Goal: Communication & Community: Share content

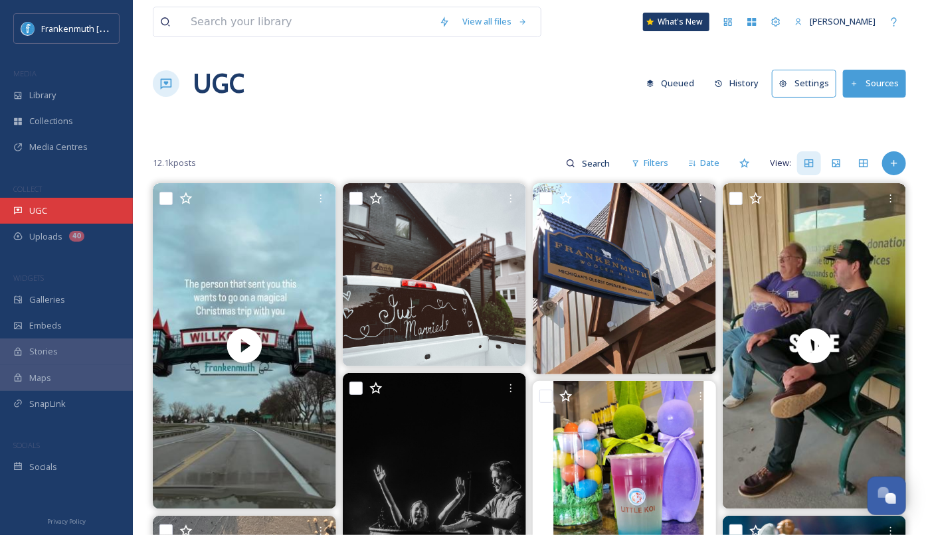
click at [99, 213] on div "UGC" at bounding box center [66, 211] width 133 height 26
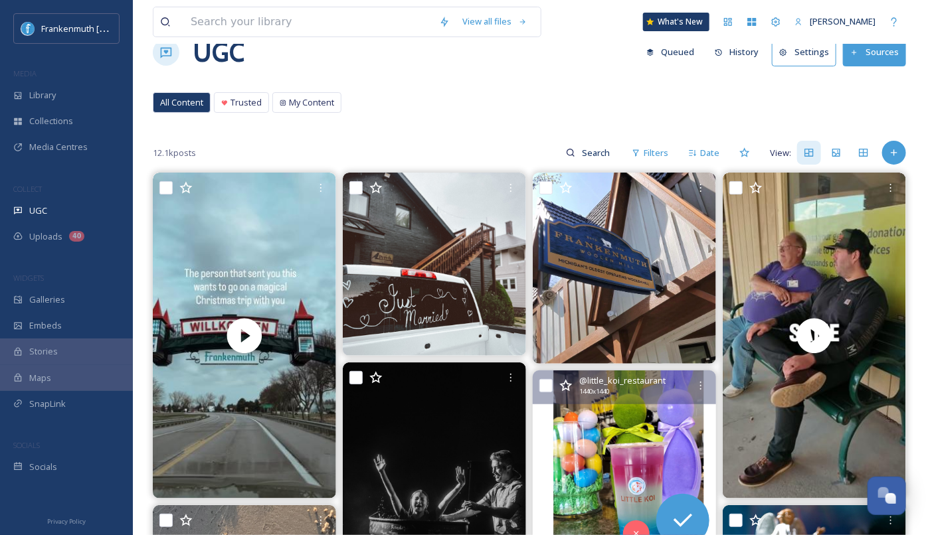
scroll to position [35, 0]
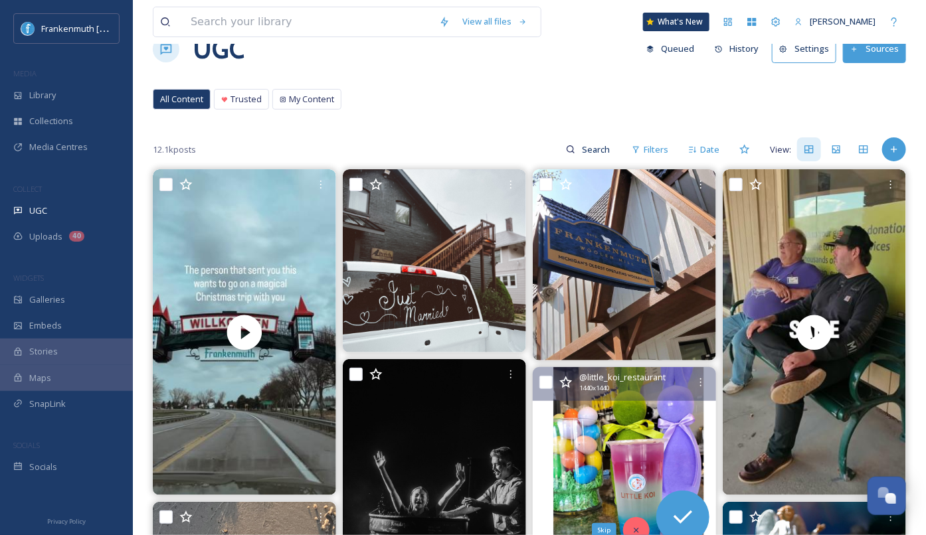
click at [636, 526] on icon at bounding box center [636, 530] width 9 height 9
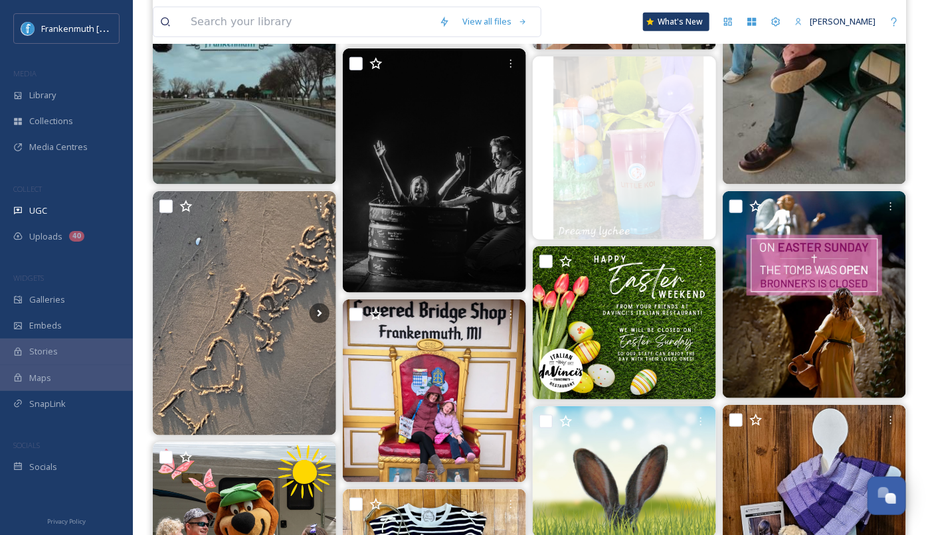
scroll to position [397, 0]
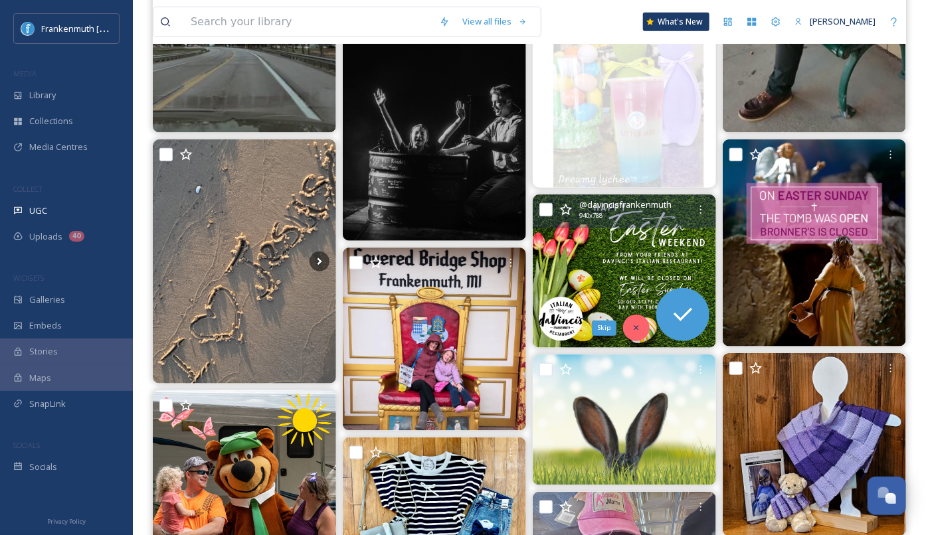
click at [640, 324] on icon at bounding box center [636, 328] width 9 height 9
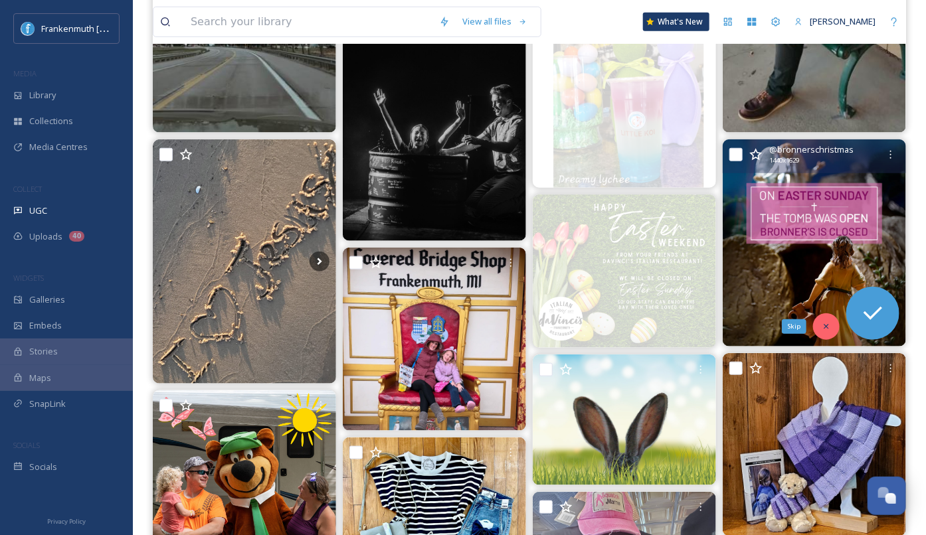
click at [832, 331] on div "Skip" at bounding box center [826, 327] width 27 height 27
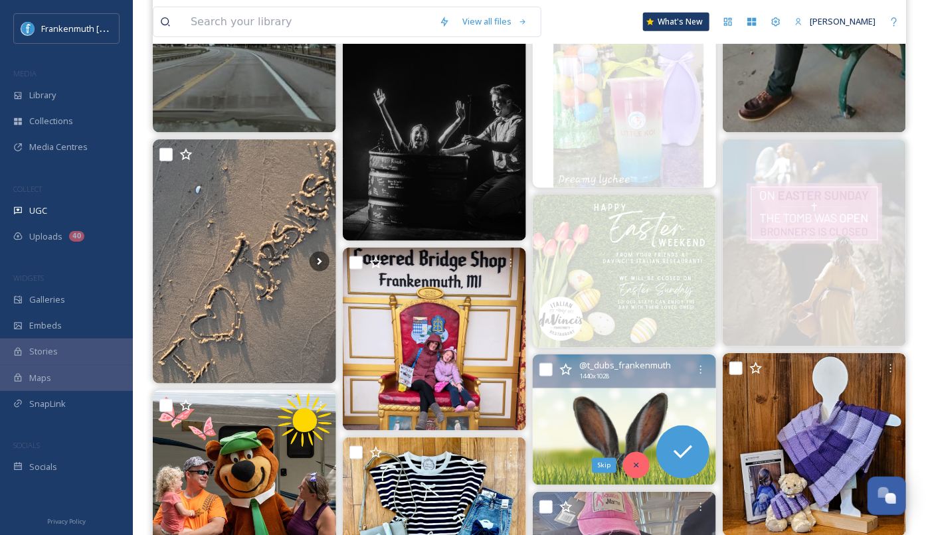
click at [633, 465] on icon at bounding box center [636, 465] width 9 height 9
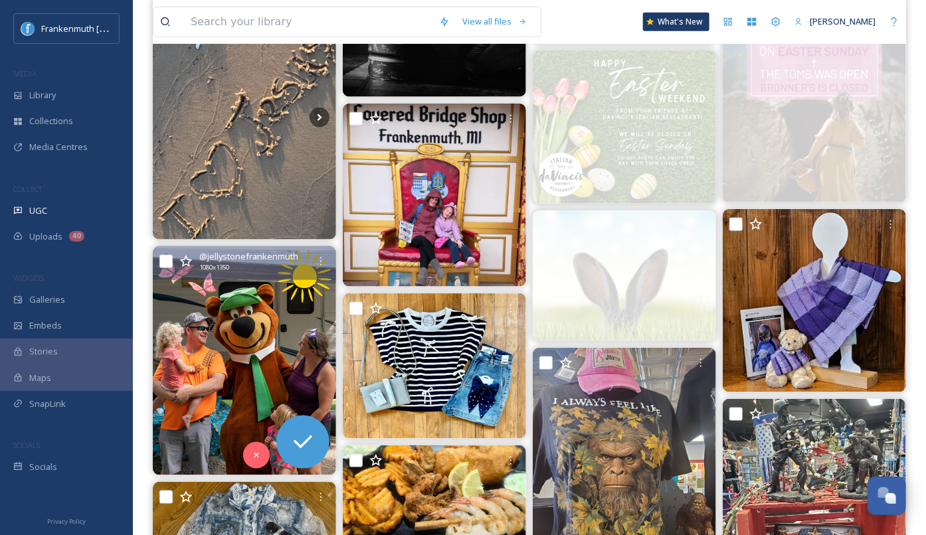
scroll to position [543, 0]
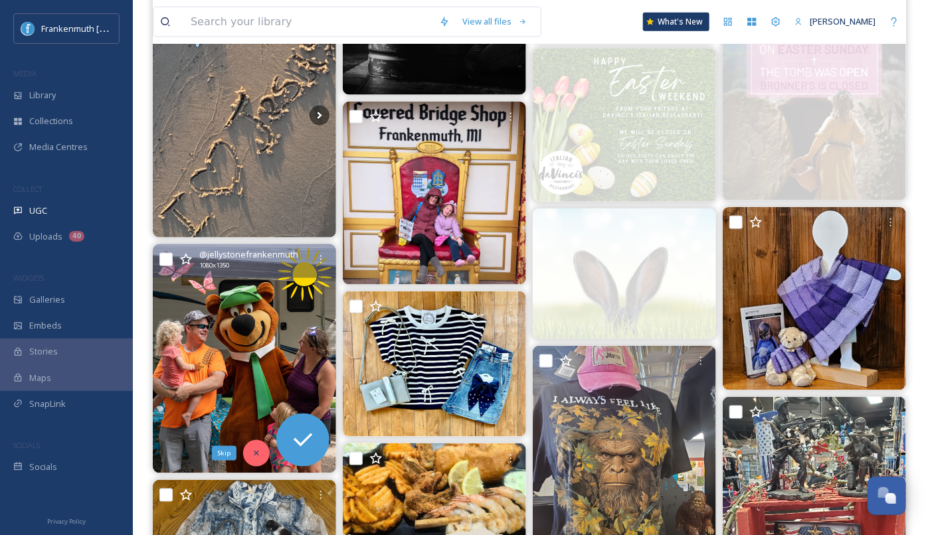
click at [246, 457] on div "Skip" at bounding box center [256, 453] width 27 height 27
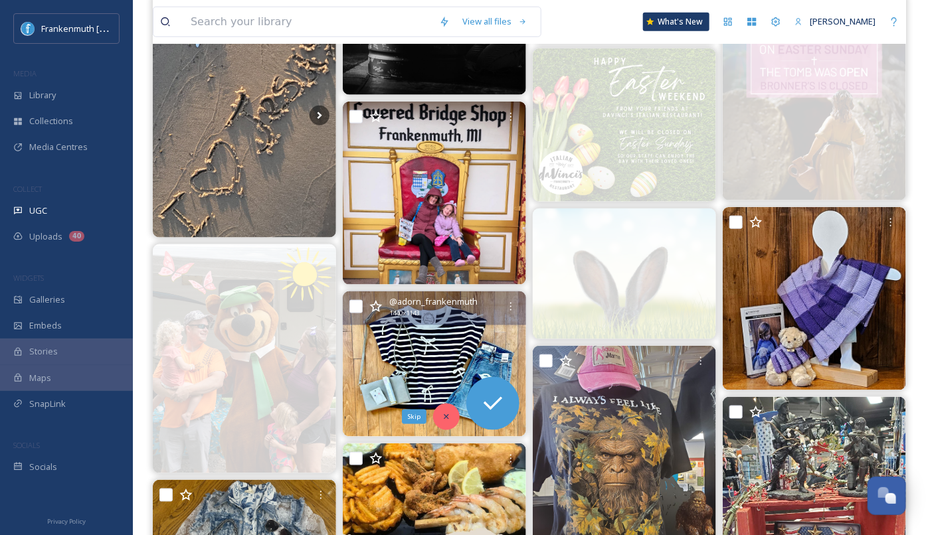
click at [442, 413] on icon at bounding box center [446, 417] width 9 height 9
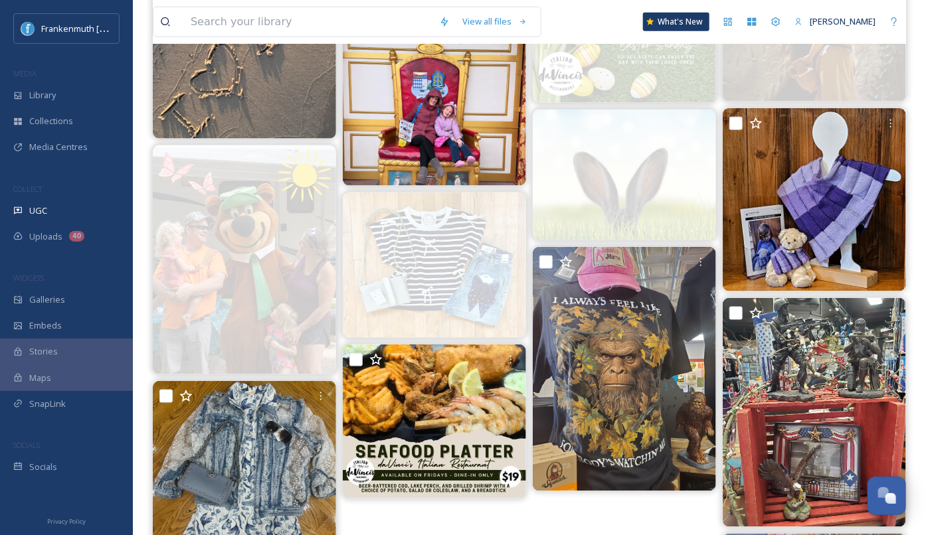
scroll to position [643, 0]
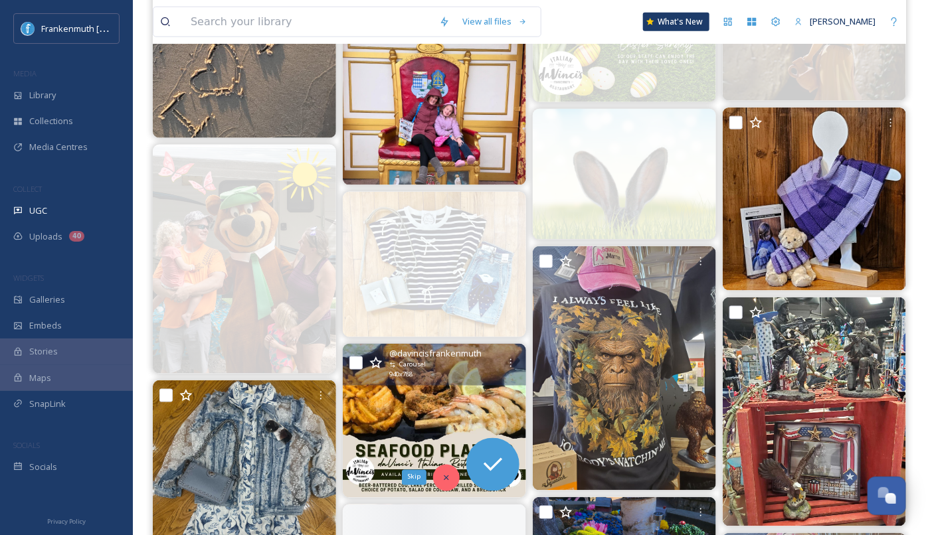
click at [439, 466] on div "Skip" at bounding box center [446, 478] width 27 height 27
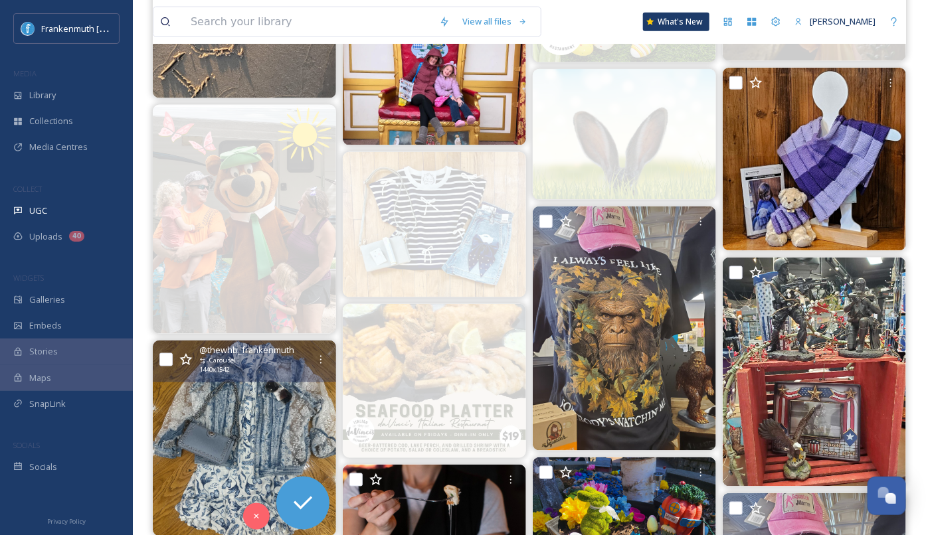
scroll to position [702, 0]
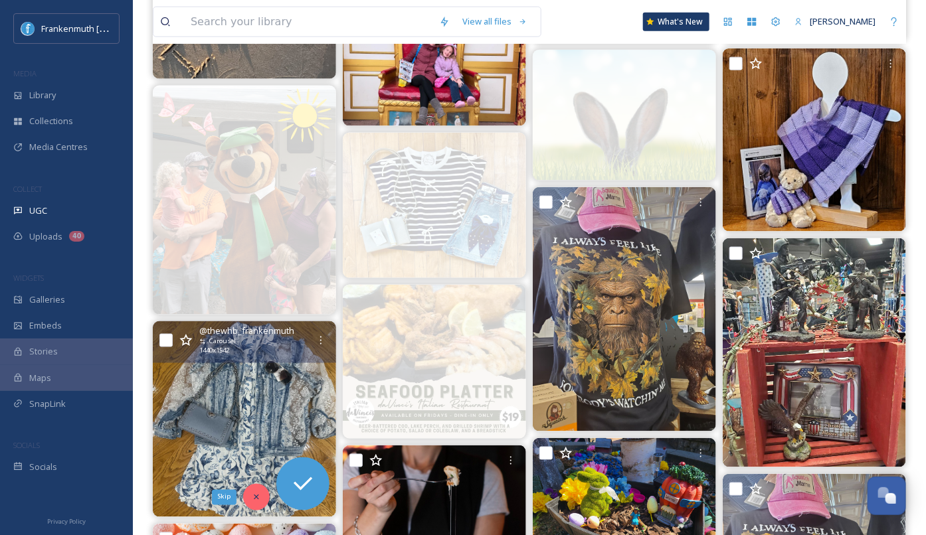
click at [255, 500] on icon at bounding box center [256, 497] width 9 height 9
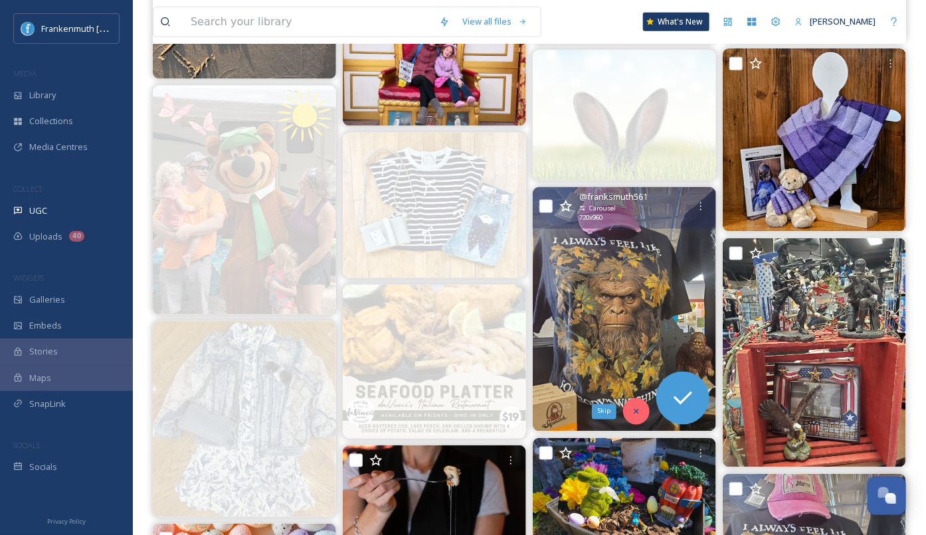
click at [639, 419] on div "Skip" at bounding box center [636, 412] width 27 height 27
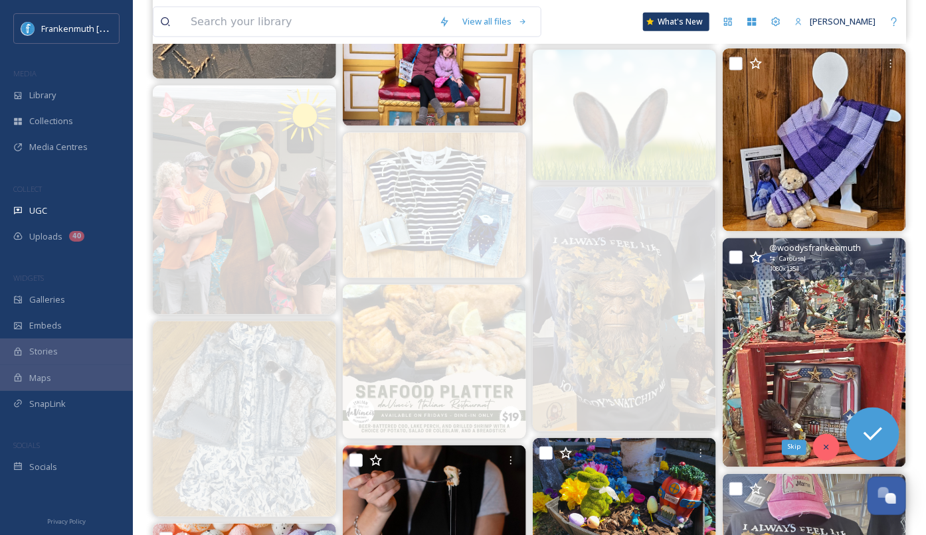
click at [834, 450] on div "Skip" at bounding box center [826, 447] width 27 height 27
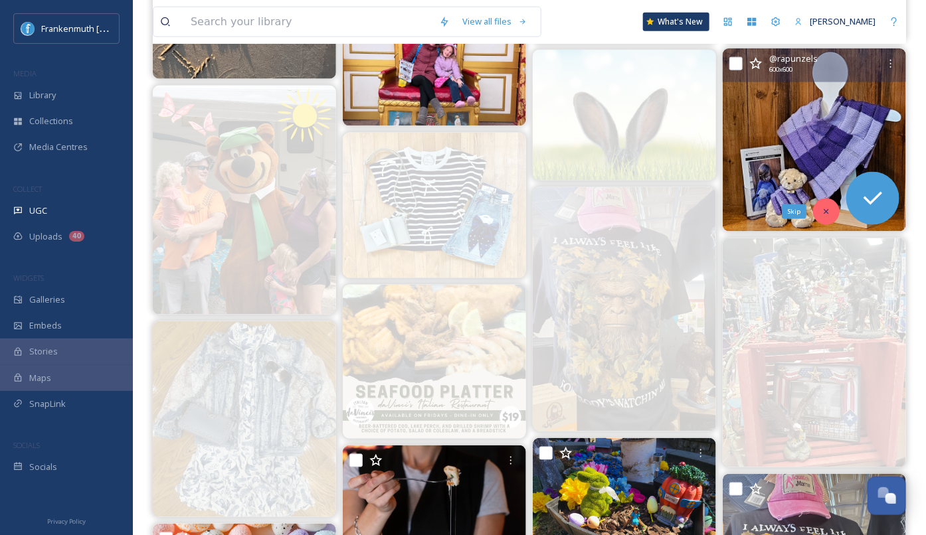
click at [828, 209] on icon at bounding box center [826, 211] width 5 height 5
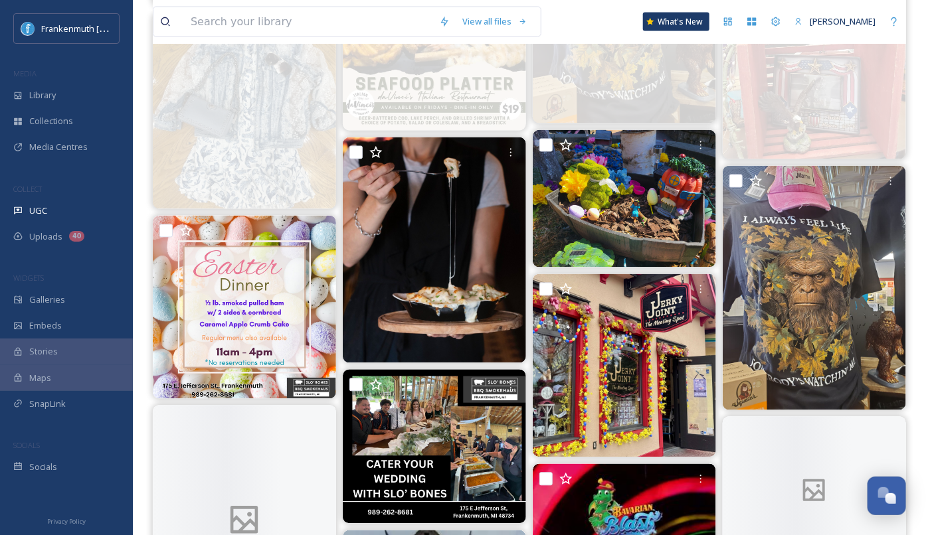
scroll to position [1035, 0]
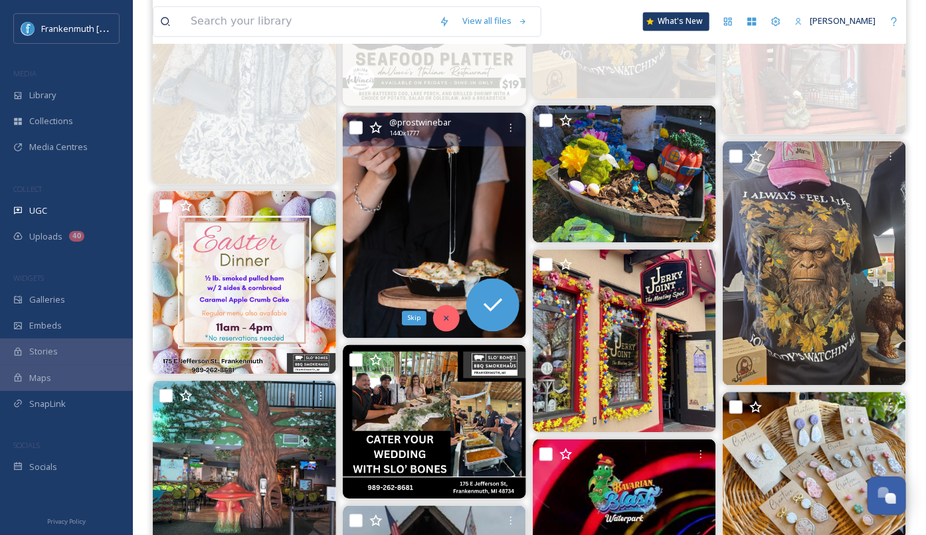
click at [443, 316] on icon at bounding box center [446, 318] width 9 height 9
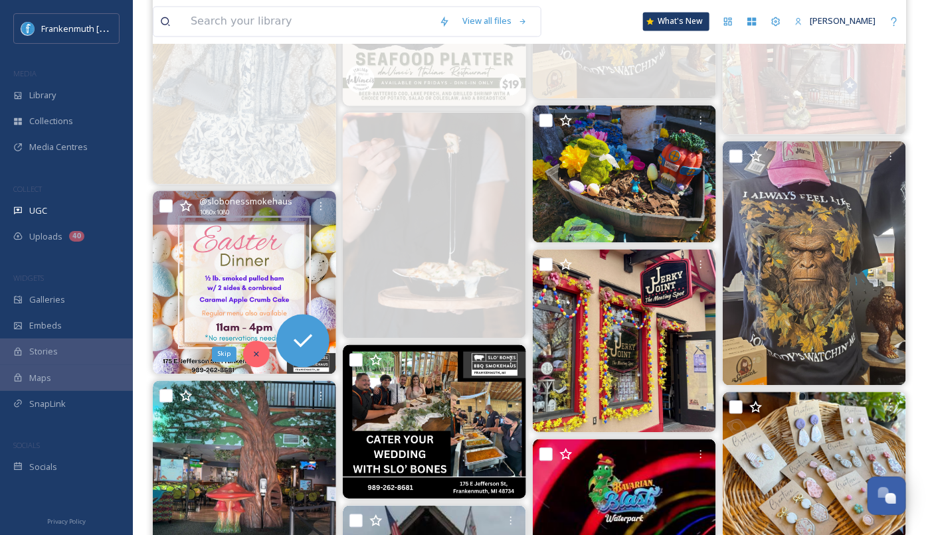
click at [261, 353] on div "Skip" at bounding box center [256, 354] width 27 height 27
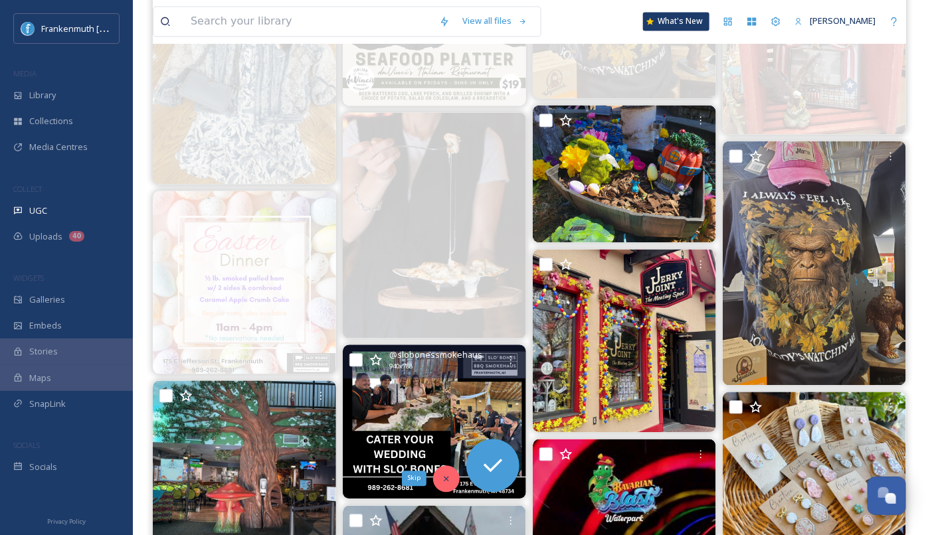
click at [438, 472] on div "Skip" at bounding box center [446, 479] width 27 height 27
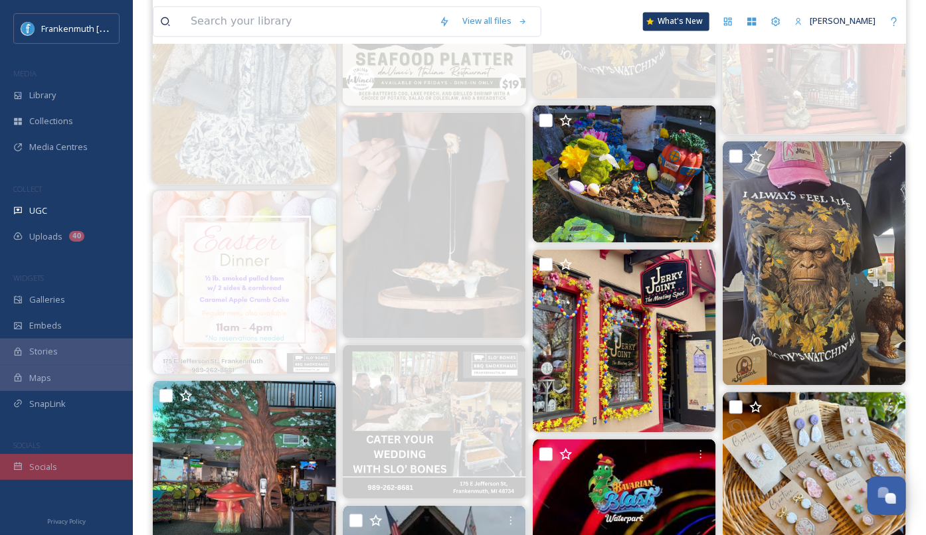
click at [86, 460] on div "Socials" at bounding box center [66, 467] width 133 height 26
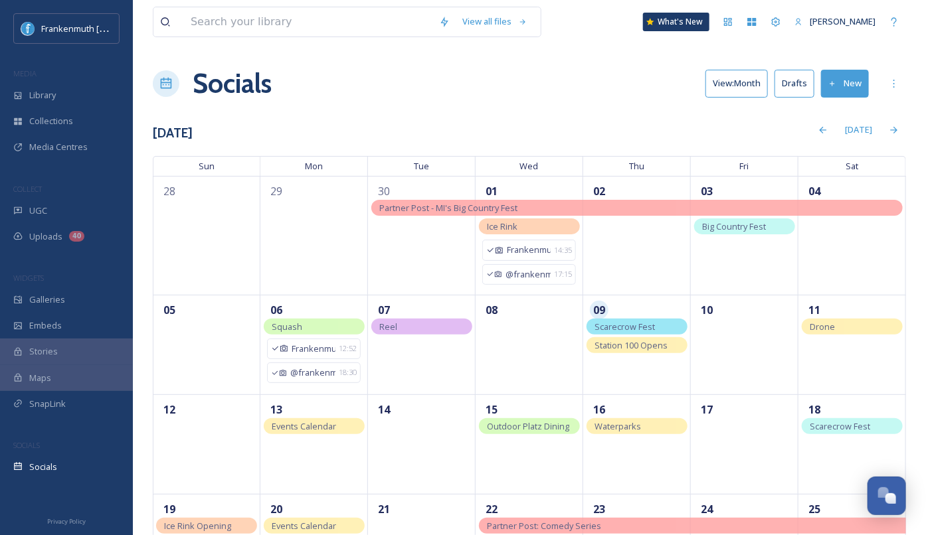
click at [850, 75] on button "New" at bounding box center [845, 83] width 48 height 27
click at [846, 115] on span "Post" at bounding box center [850, 114] width 18 height 13
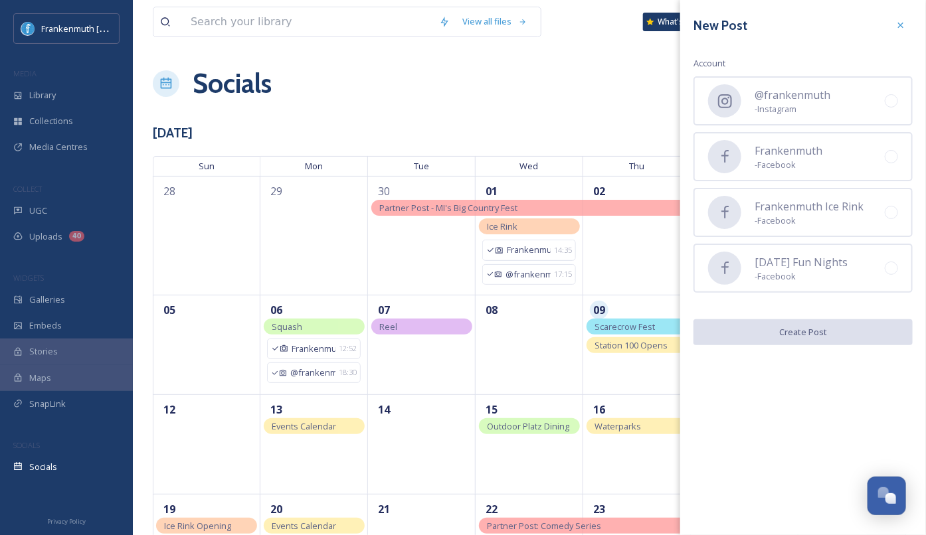
click at [846, 115] on div "@frankenmuth - Instagram" at bounding box center [803, 100] width 219 height 49
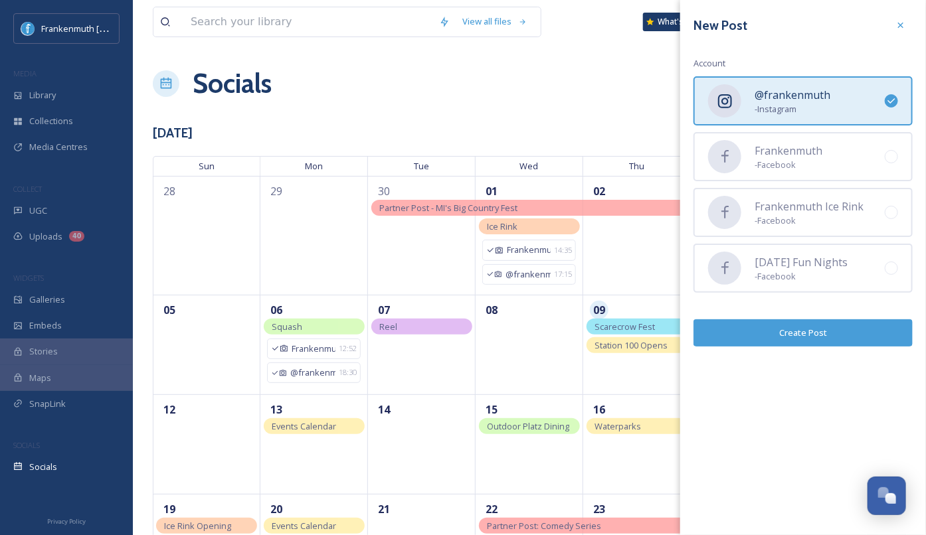
click at [836, 336] on button "Create Post" at bounding box center [803, 333] width 219 height 27
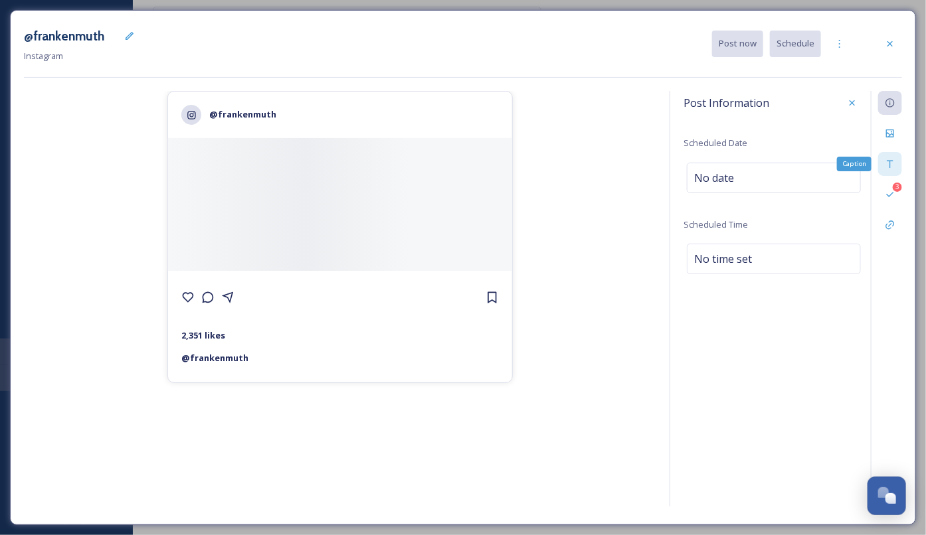
click at [889, 167] on icon at bounding box center [890, 164] width 11 height 11
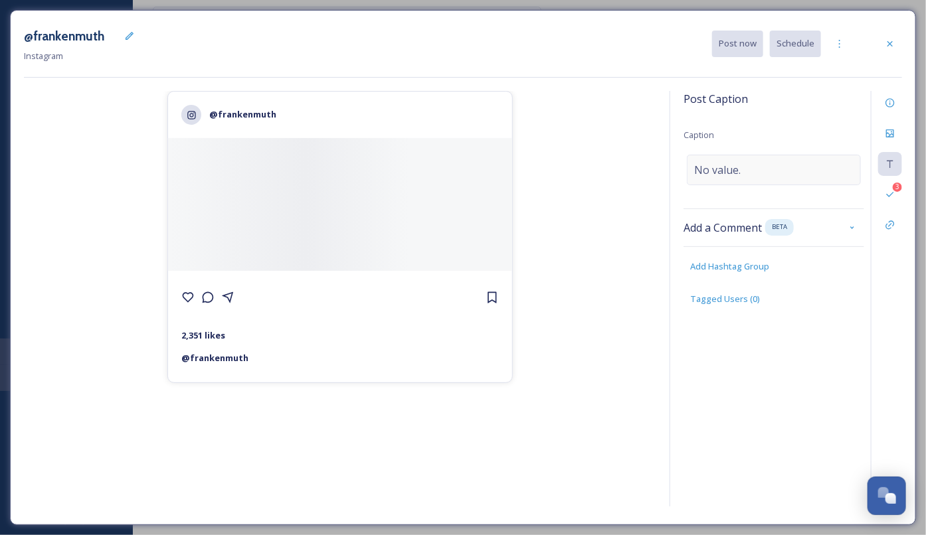
click at [763, 161] on div "No value." at bounding box center [774, 170] width 174 height 31
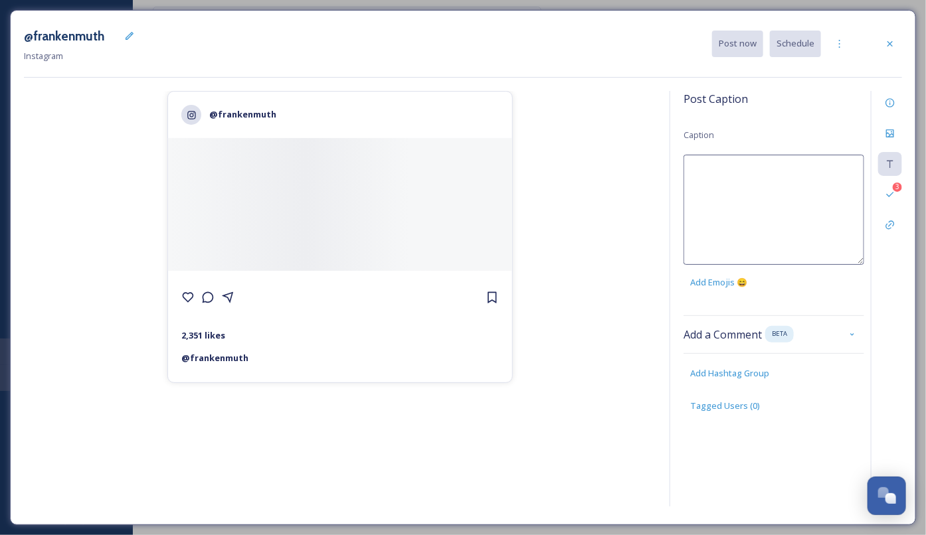
click at [763, 161] on textarea at bounding box center [774, 210] width 181 height 110
paste textarea "1. Frankenmuth fun just got taken to another level — the Station 100 Rooftop Ba…"
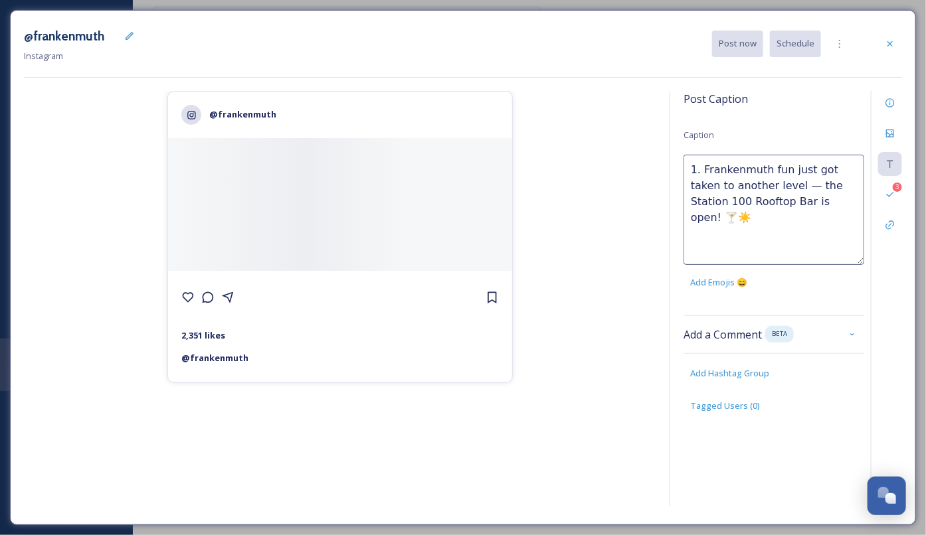
click at [702, 169] on textarea "1. Frankenmuth fun just got taken to another level — the Station 100 Rooftop Ba…" at bounding box center [774, 210] width 181 height 110
click at [768, 183] on textarea "Frankenmuth fun just got taken to another level — the Station 100 Rooftop Bar i…" at bounding box center [774, 210] width 181 height 110
click at [795, 183] on textarea "Frankenmuth fun just got taken to another level...literally. The Station 100 Ro…" at bounding box center [774, 210] width 181 height 110
click at [822, 157] on textarea "Frankenmuth fun just got taken to another level...LITERALLY. The Station 100 Ro…" at bounding box center [774, 210] width 181 height 110
click at [719, 212] on textarea "Frankenmuth fun just got taken to another level...LITERALLY. The Station 100 Ro…" at bounding box center [774, 210] width 181 height 110
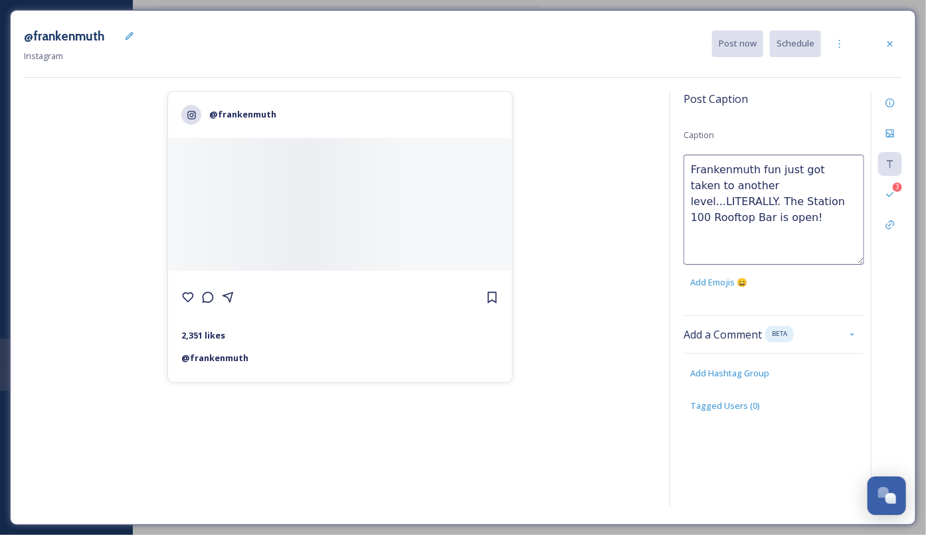
click at [761, 169] on textarea "Frankenmuth fun just got taken to another level...LITERALLY. The Station 100 Ro…" at bounding box center [774, 210] width 181 height 110
click at [856, 209] on textarea "Frankenmuth fun just got taken to another level...LITERALLY. The Station 100 Ro…" at bounding box center [774, 210] width 181 height 110
type textarea "Frankenmuth fun just got taken to another level...LITERALLY. The Station 100 Ro…"
click at [614, 287] on div "@frankenmuth 2,351 likes @ [PERSON_NAME]" at bounding box center [340, 301] width 632 height 421
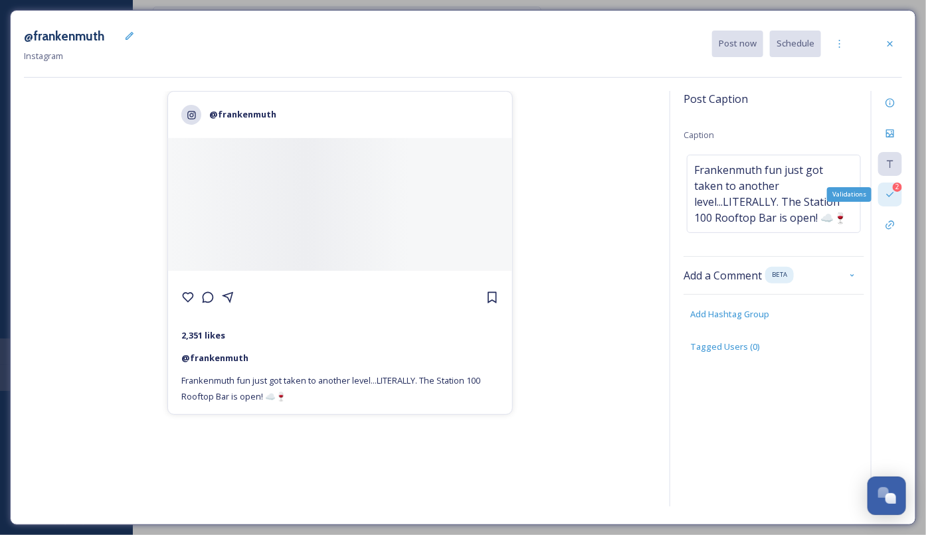
click at [892, 198] on icon at bounding box center [890, 194] width 11 height 11
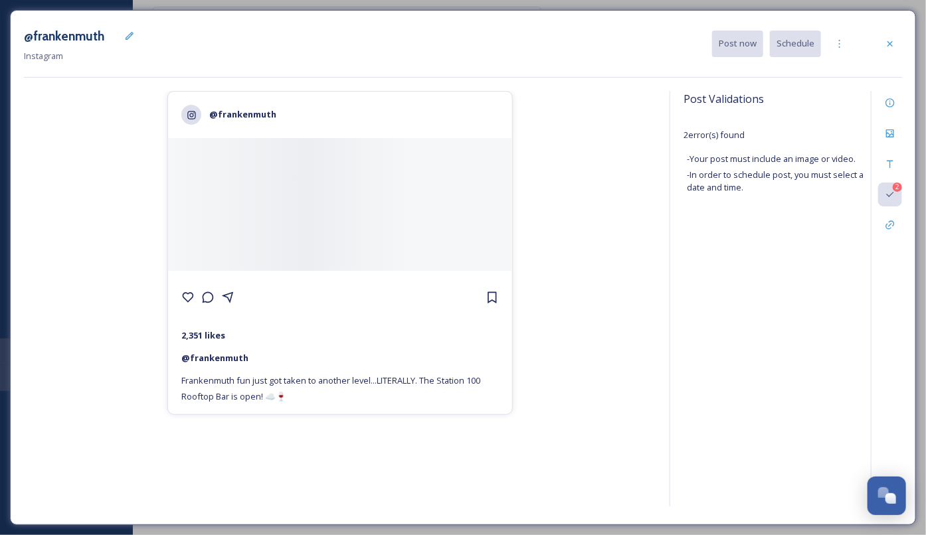
click at [635, 219] on div "@frankenmuth 2,351 likes @ [PERSON_NAME] fun just got taken to another level...…" at bounding box center [340, 301] width 632 height 421
click at [891, 140] on div "Files" at bounding box center [890, 134] width 24 height 24
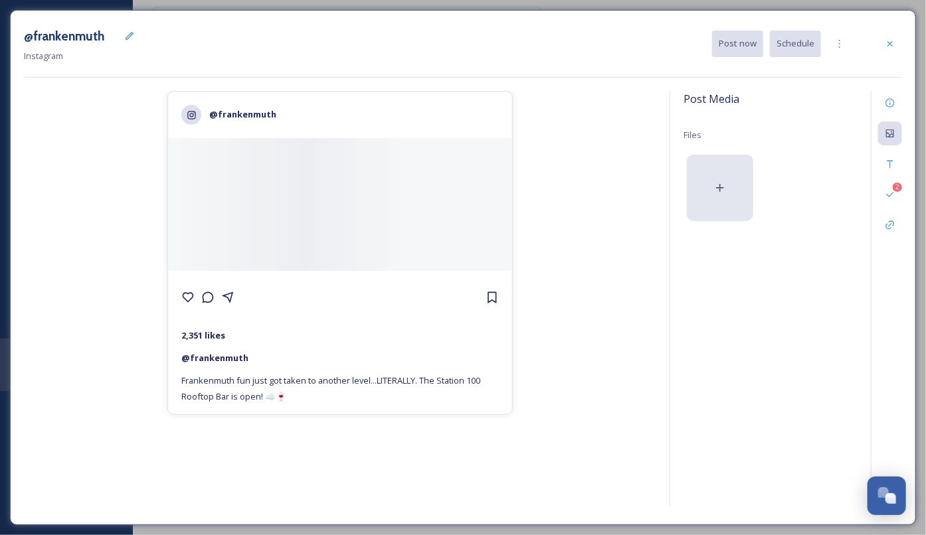
click at [725, 173] on div at bounding box center [720, 188] width 66 height 66
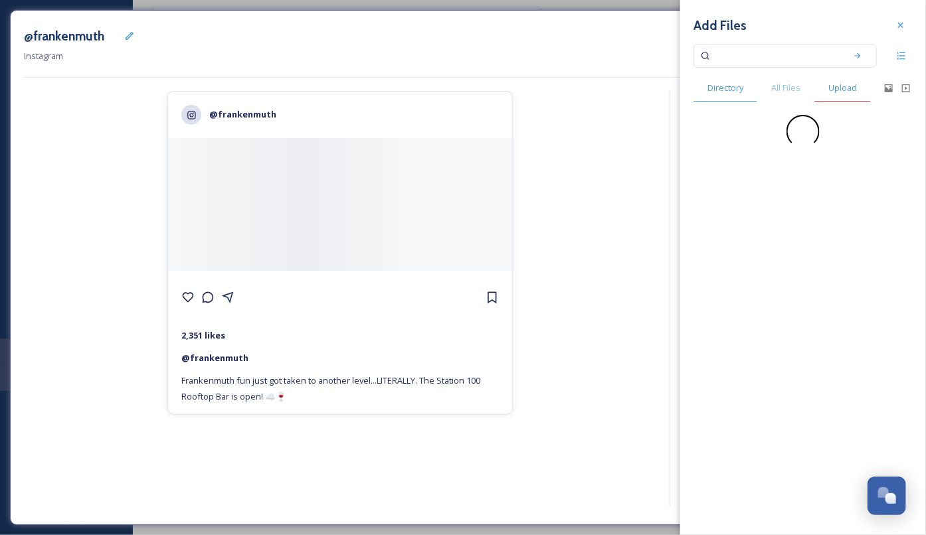
click at [840, 94] on span "Upload" at bounding box center [842, 88] width 29 height 13
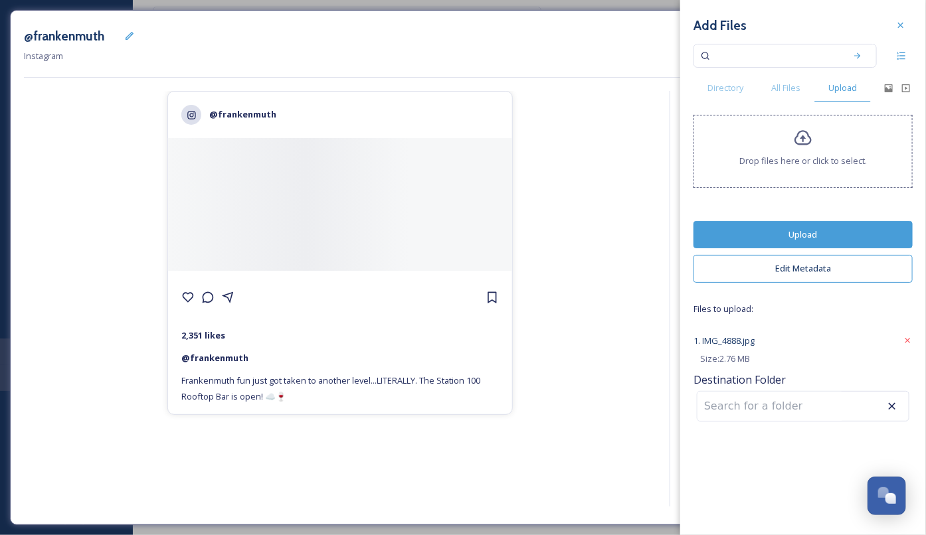
click at [830, 235] on button "Upload" at bounding box center [803, 234] width 219 height 27
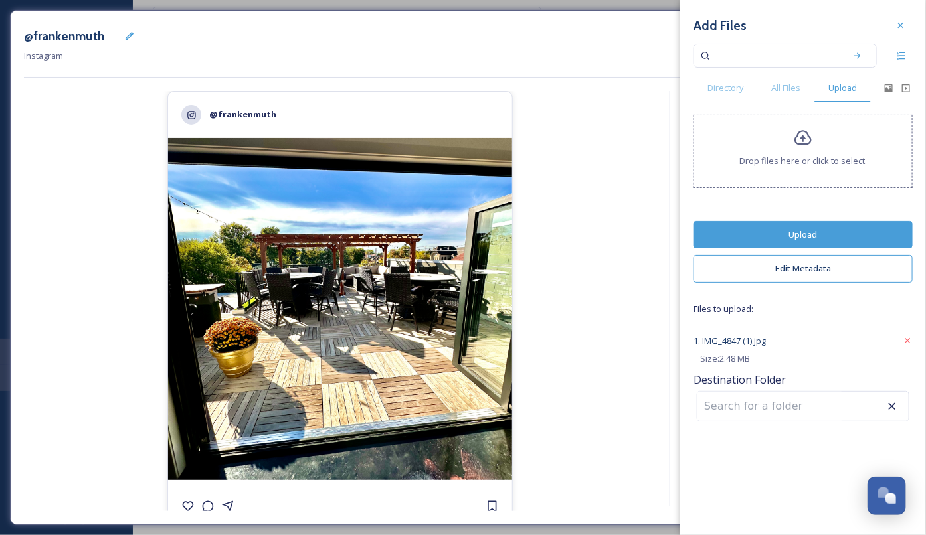
click at [796, 235] on button "Upload" at bounding box center [803, 234] width 219 height 27
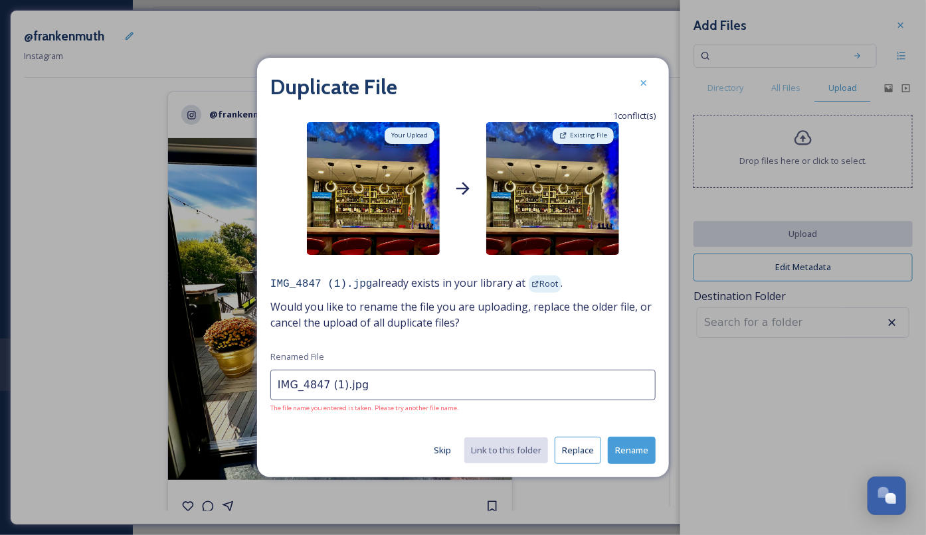
click at [449, 450] on button "Skip" at bounding box center [442, 451] width 31 height 26
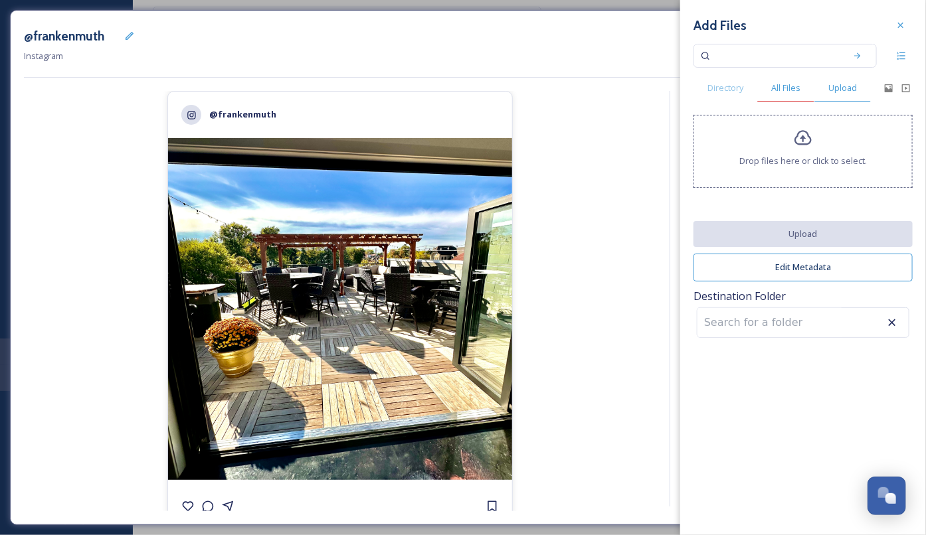
click at [787, 92] on span "All Files" at bounding box center [785, 88] width 29 height 13
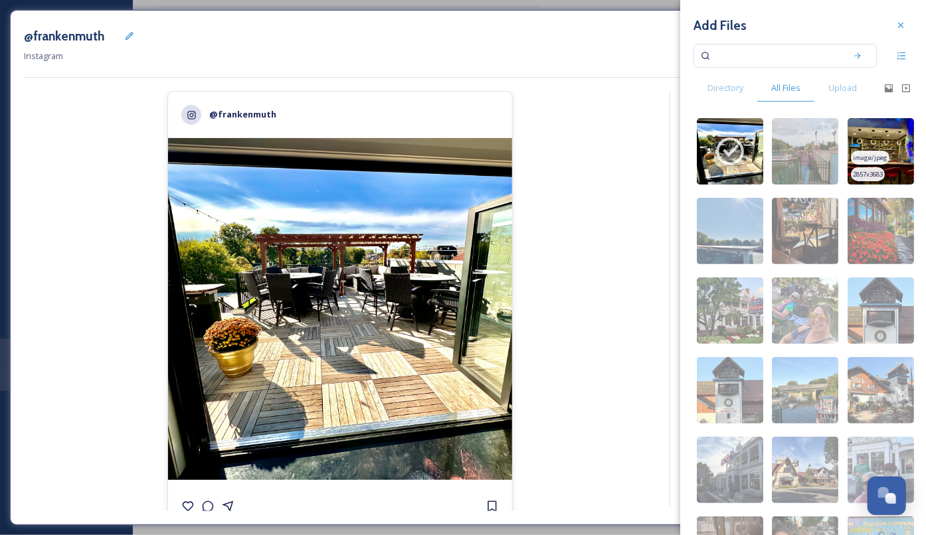
click at [901, 136] on img at bounding box center [881, 151] width 66 height 66
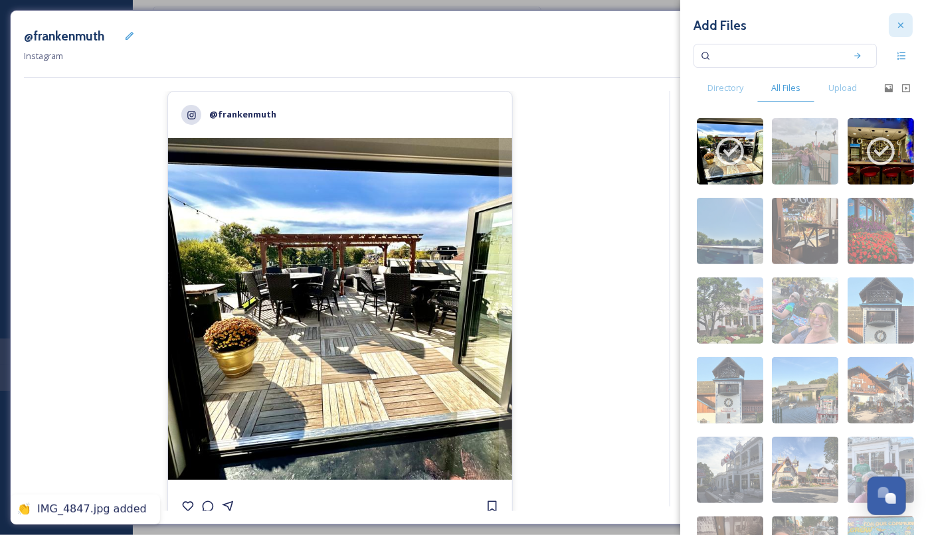
click at [901, 25] on icon at bounding box center [900, 25] width 5 height 5
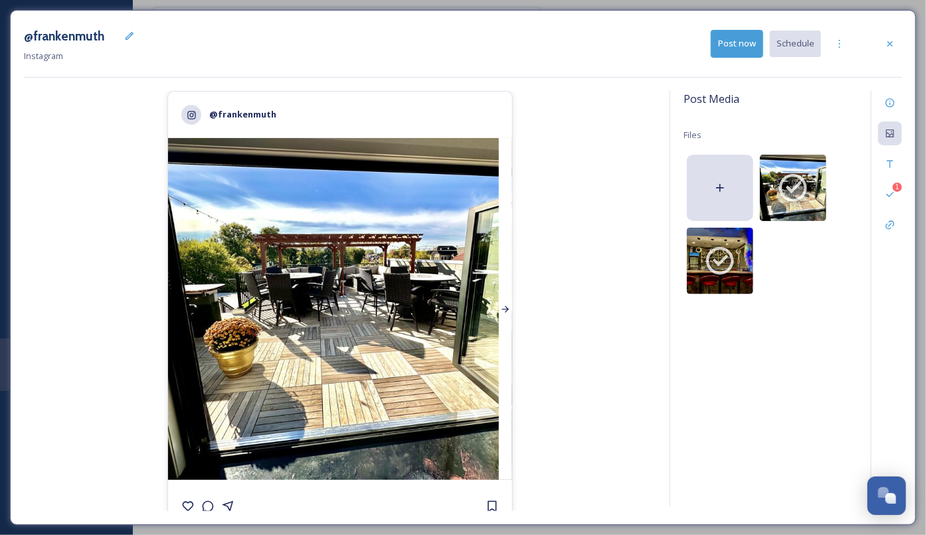
click at [511, 306] on div at bounding box center [505, 309] width 13 height 342
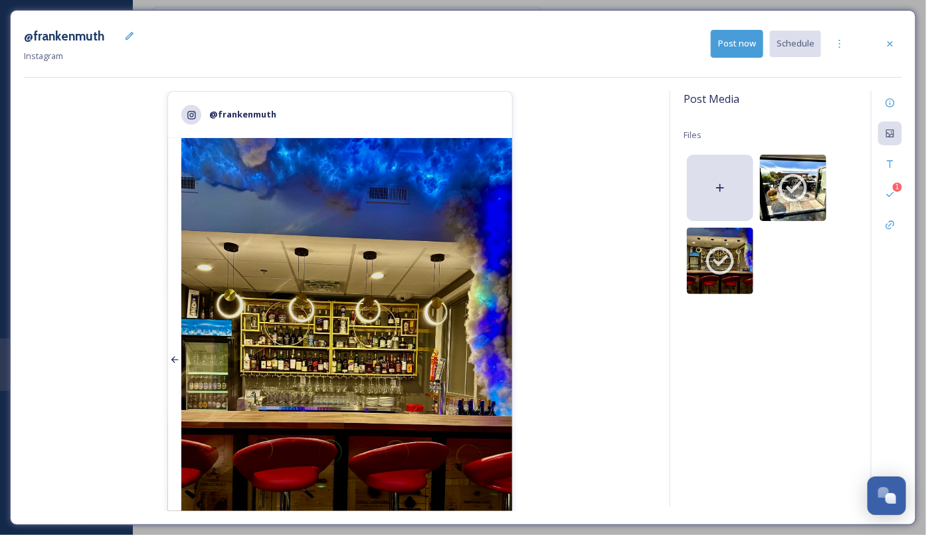
click at [175, 357] on icon at bounding box center [174, 360] width 11 height 11
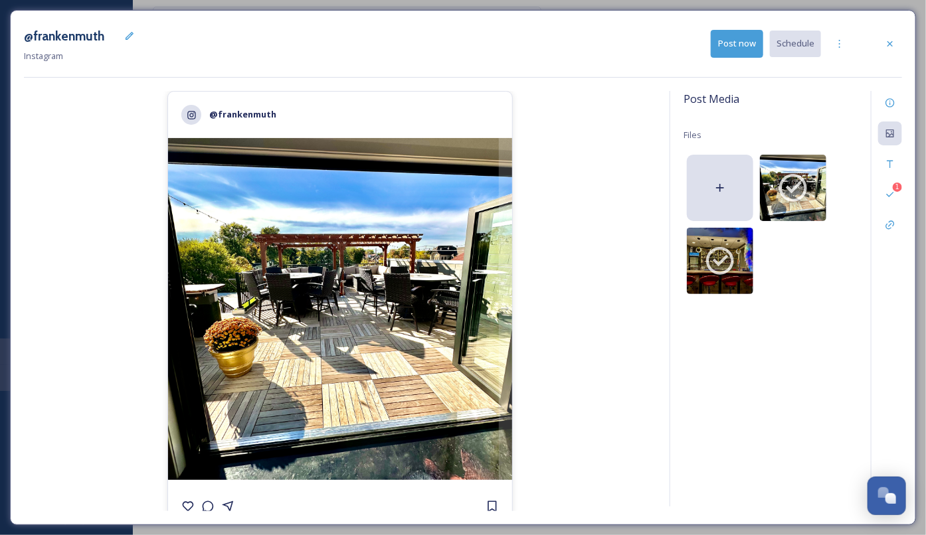
click at [577, 323] on div "@frankenmuth 2,351 likes @ [PERSON_NAME] fun just got taken to another level...…" at bounding box center [340, 301] width 632 height 421
click at [894, 169] on div "Caption" at bounding box center [890, 164] width 24 height 24
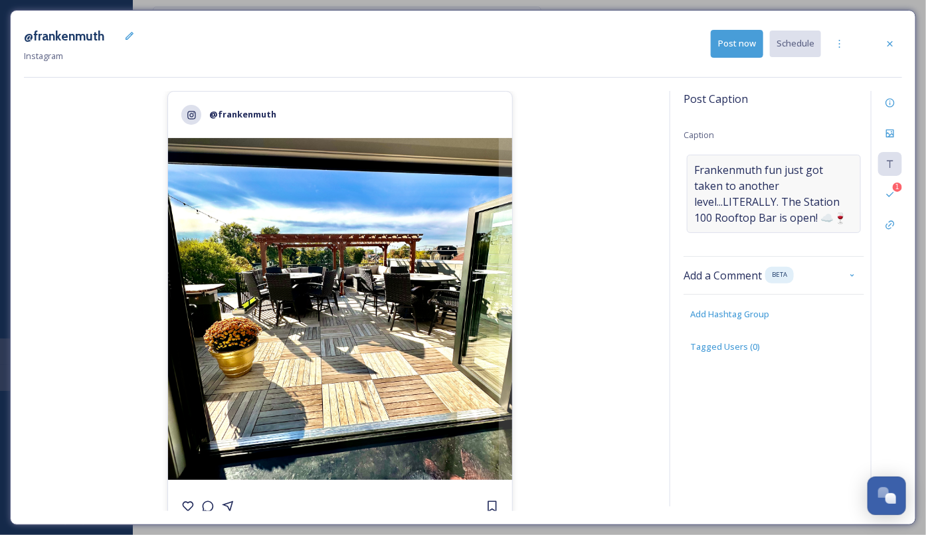
click at [777, 209] on span "Frankenmuth fun just got taken to another level...LITERALLY. The Station 100 Ro…" at bounding box center [773, 194] width 159 height 64
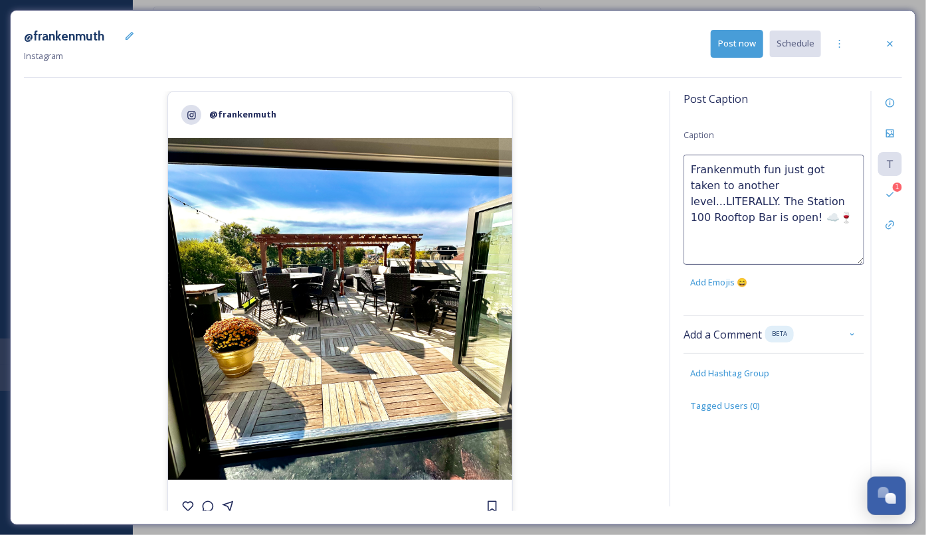
click at [764, 166] on textarea "Frankenmuth fun just got taken to another level...LITERALLY. The Station 100 Ro…" at bounding box center [774, 210] width 181 height 110
drag, startPoint x: 773, startPoint y: 187, endPoint x: 824, endPoint y: 184, distance: 51.9
click at [824, 184] on textarea "Frankenmuth FUN just got taken to another level...LITERALLY. The Station 100 Ro…" at bounding box center [774, 210] width 181 height 110
click at [695, 221] on textarea "Frankenmuth FUN just got taken to another level...literally. The Station 100 Ro…" at bounding box center [774, 210] width 181 height 110
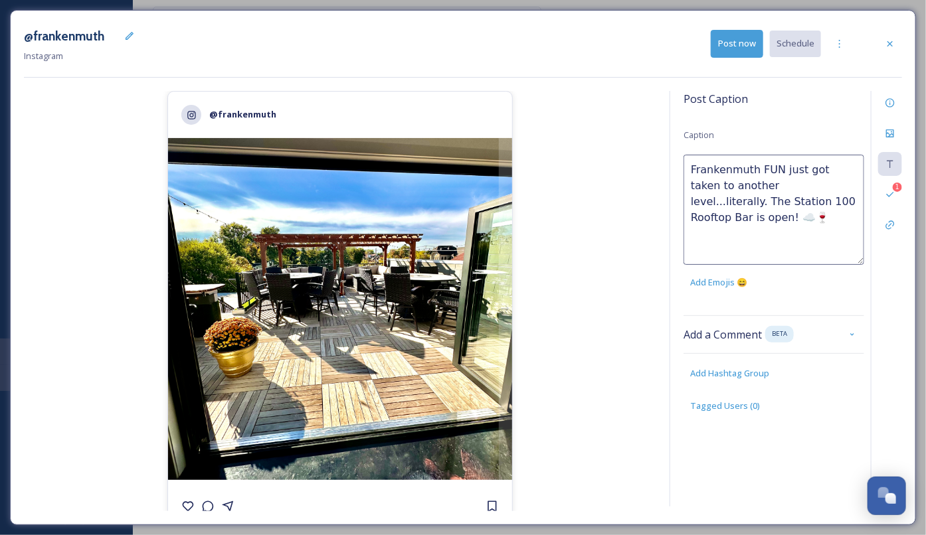
click at [695, 221] on textarea "Frankenmuth FUN just got taken to another level...literally. The Station 100 Ro…" at bounding box center [774, 210] width 181 height 110
click at [813, 187] on textarea "Frankenmuth FUN just got taken to another level...literally. The Station 100 Ro…" at bounding box center [774, 210] width 181 height 110
drag, startPoint x: 690, startPoint y: 205, endPoint x: 804, endPoint y: 206, distance: 114.3
click at [804, 206] on textarea "Frankenmuth FUN just got taken to another level...literally. ⛅️ The Station 100…" at bounding box center [774, 210] width 181 height 110
type textarea "Frankenmuth FUN just got taken to another level...literally. ⛅️ The rooftop bar…"
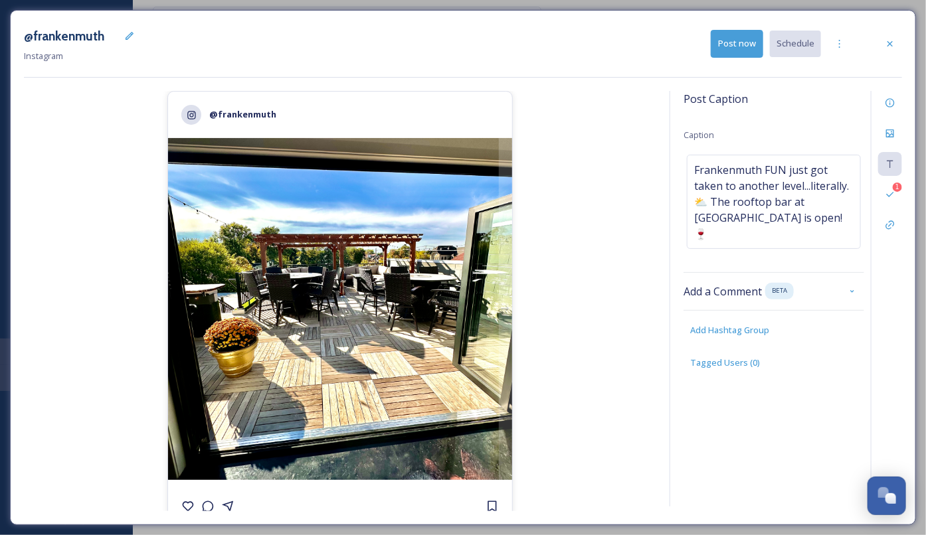
click at [611, 241] on div "@frankenmuth 2,351 likes @ [PERSON_NAME] fun just got taken to another level...…" at bounding box center [340, 301] width 632 height 421
click at [772, 216] on span "Frankenmuth FUN just got taken to another level...literally. ⛅️ The rooftop bar…" at bounding box center [773, 202] width 159 height 80
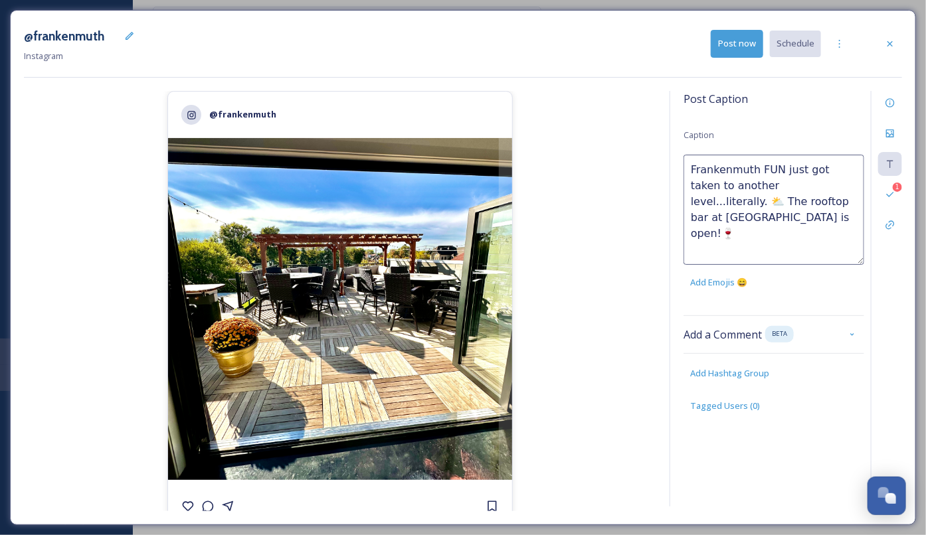
click at [694, 215] on textarea "Frankenmuth FUN just got taken to another level...literally. ⛅️ The rooftop bar…" at bounding box center [774, 210] width 181 height 110
type textarea "Frankenmuth FUN just got taken to another level...literally. ⛅️ The rooftop bar…"
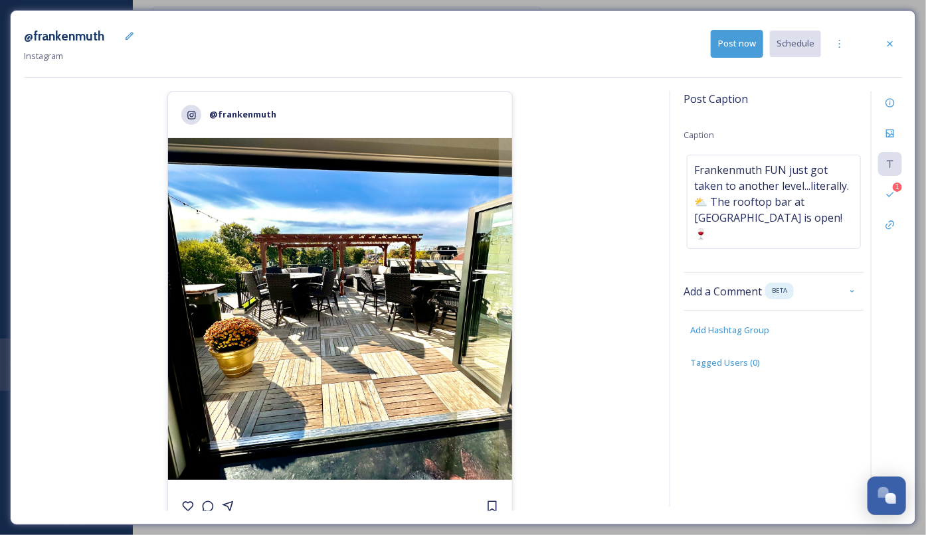
click at [585, 234] on div "@frankenmuth 2,351 likes @ [PERSON_NAME] FUN just got taken to another level...…" at bounding box center [340, 301] width 632 height 421
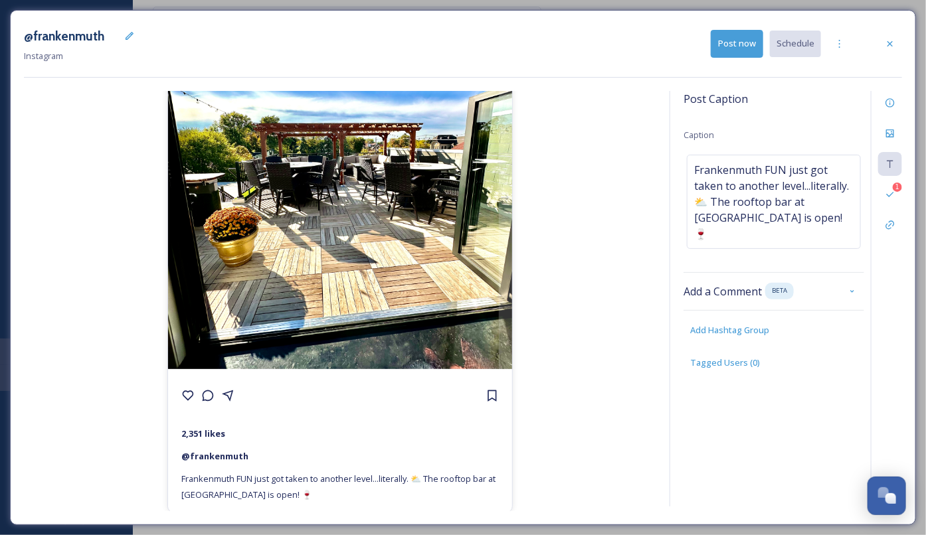
click at [622, 290] on div "@frankenmuth 2,351 likes @ [PERSON_NAME] FUN just got taken to another level...…" at bounding box center [340, 301] width 632 height 421
click at [840, 46] on icon at bounding box center [839, 44] width 11 height 11
click at [833, 72] on span "Duplicate Post" at bounding box center [815, 72] width 57 height 13
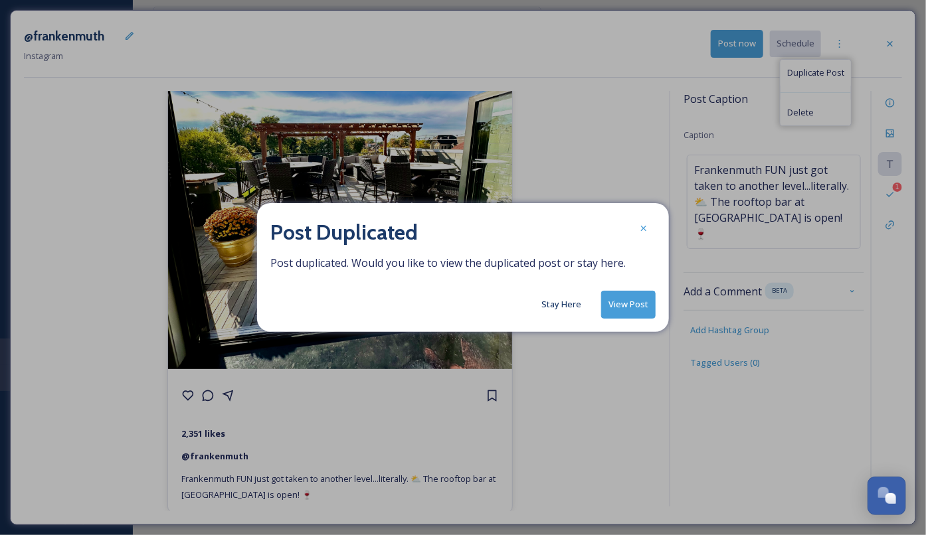
click at [577, 313] on button "Stay Here" at bounding box center [561, 305] width 53 height 26
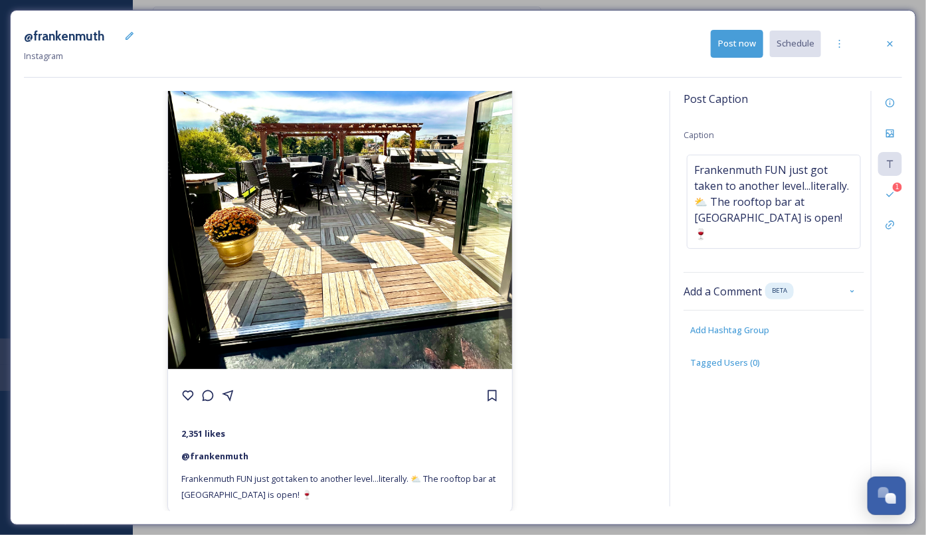
click at [577, 313] on div "@frankenmuth 2,351 likes @ [PERSON_NAME] FUN just got taken to another level...…" at bounding box center [340, 301] width 632 height 421
click at [723, 213] on span "Frankenmuth FUN just got taken to another level...literally. ⛅️ The rooftop bar…" at bounding box center [773, 202] width 159 height 80
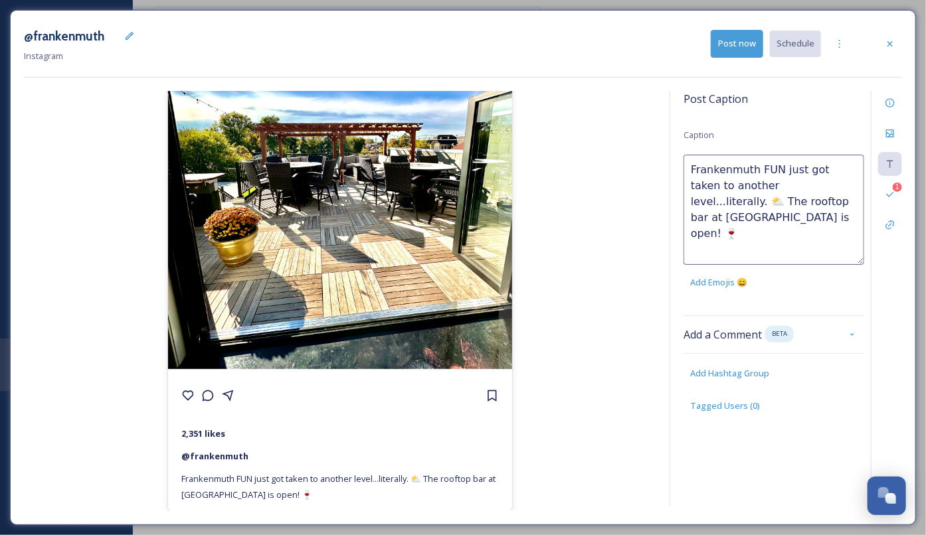
click at [829, 202] on textarea "Frankenmuth FUN just got taken to another level...literally. ⛅️ The rooftop bar…" at bounding box center [774, 210] width 181 height 110
type textarea "Frankenmuth FUN just got taken to another level...literally. ⛅️ The rooftop bar…"
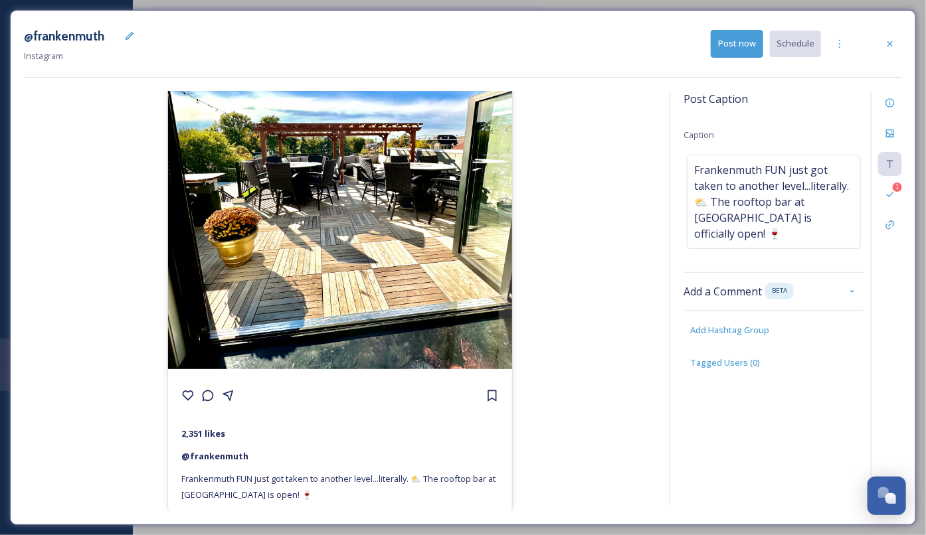
click at [623, 237] on div "@frankenmuth 2,351 likes @ [PERSON_NAME] FUN just got taken to another level...…" at bounding box center [340, 301] width 632 height 421
click at [739, 51] on button "Post now" at bounding box center [737, 43] width 52 height 27
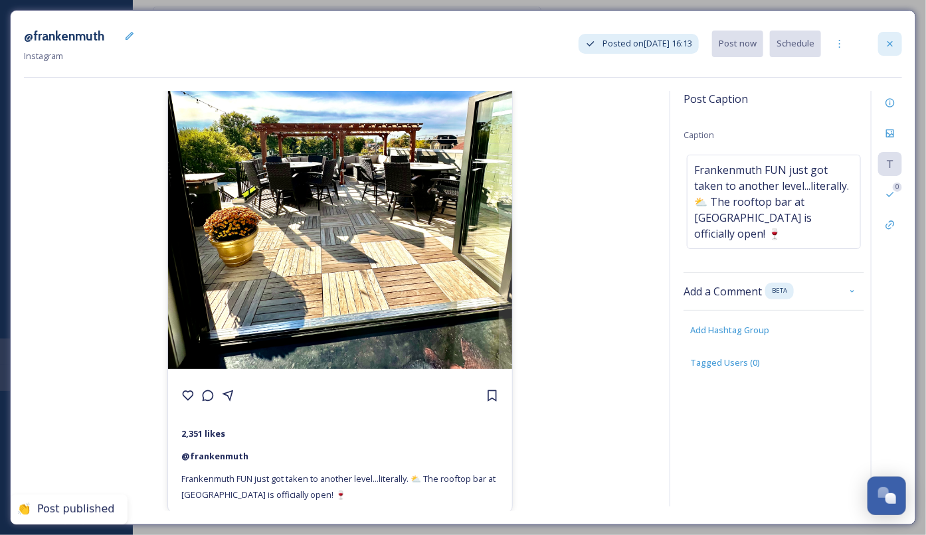
click at [885, 47] on icon at bounding box center [890, 44] width 11 height 11
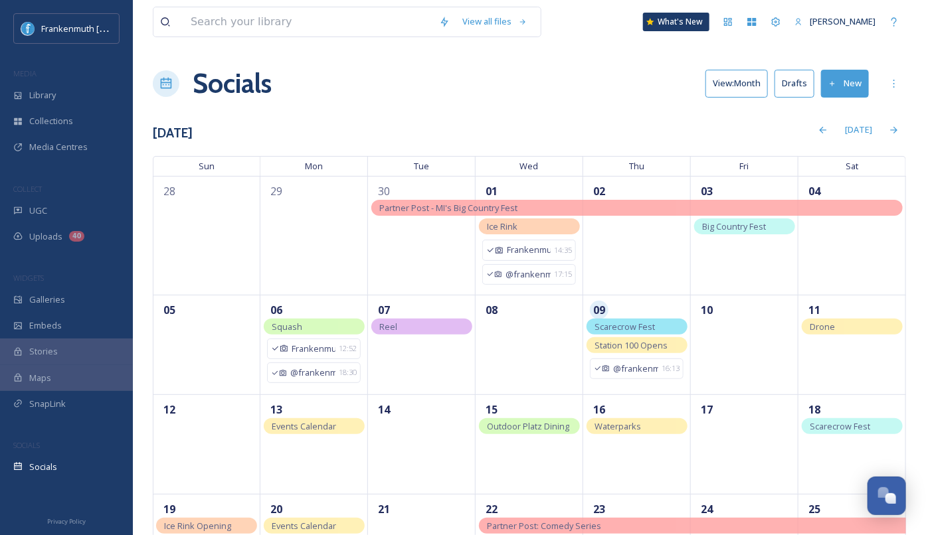
click at [797, 89] on button "Drafts" at bounding box center [795, 83] width 40 height 27
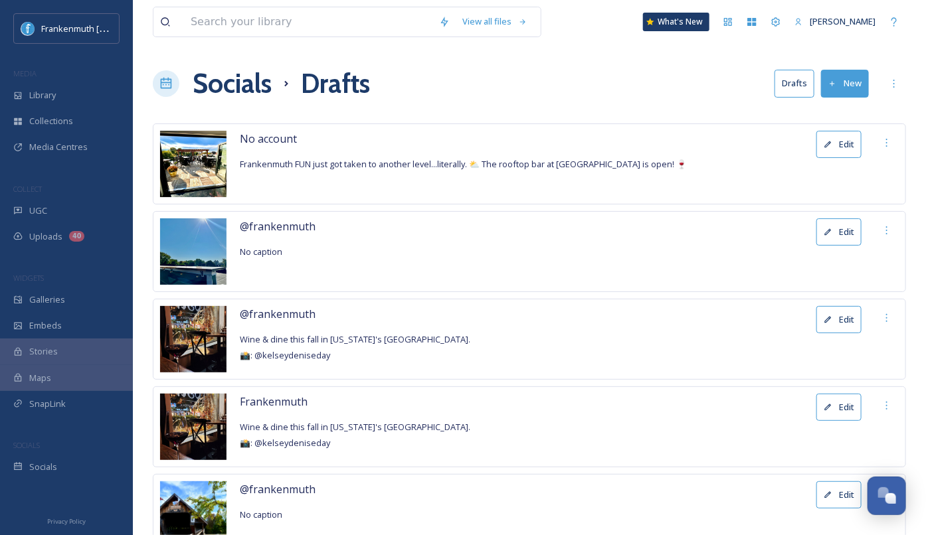
click at [846, 149] on button "Edit" at bounding box center [838, 144] width 45 height 27
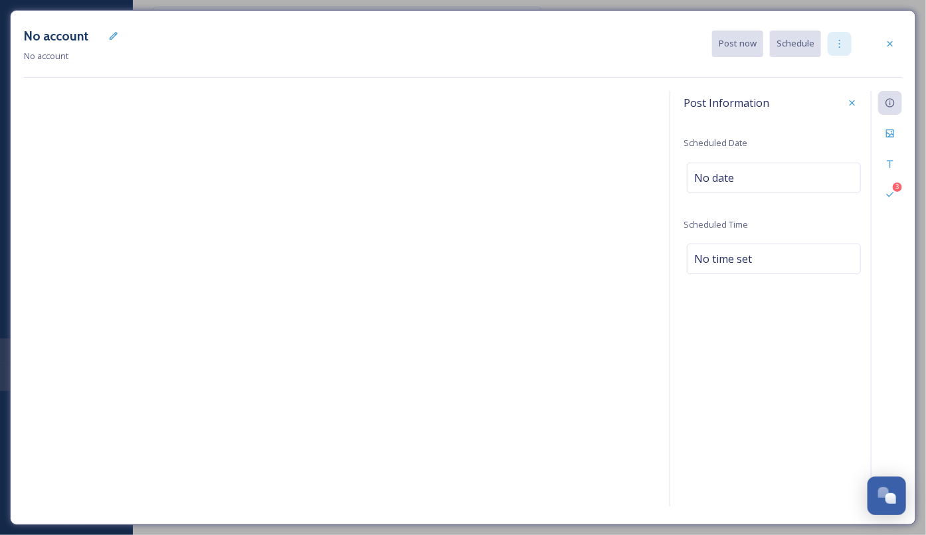
click at [834, 41] on div at bounding box center [840, 44] width 24 height 24
click at [850, 27] on div "No account No account Post now Schedule Duplicate Post Delete" at bounding box center [463, 44] width 878 height 40
click at [106, 41] on div "Edit" at bounding box center [114, 36] width 24 height 24
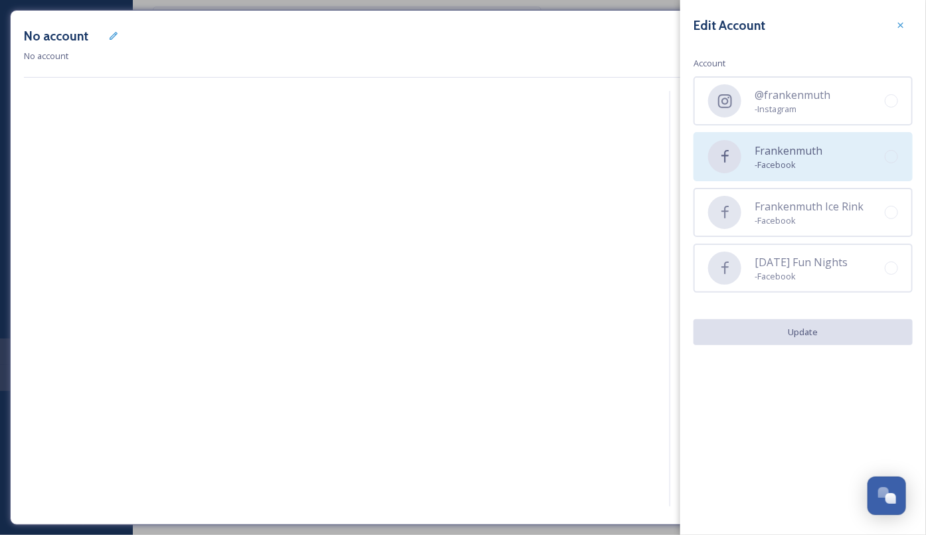
click at [824, 167] on div "Frankenmuth - Facebook" at bounding box center [803, 156] width 219 height 49
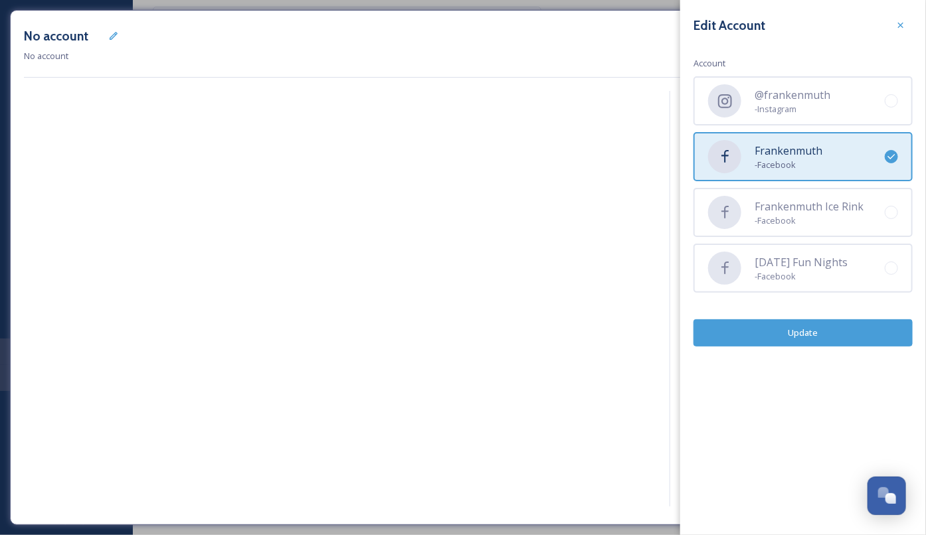
click at [821, 337] on button "Update" at bounding box center [803, 333] width 219 height 27
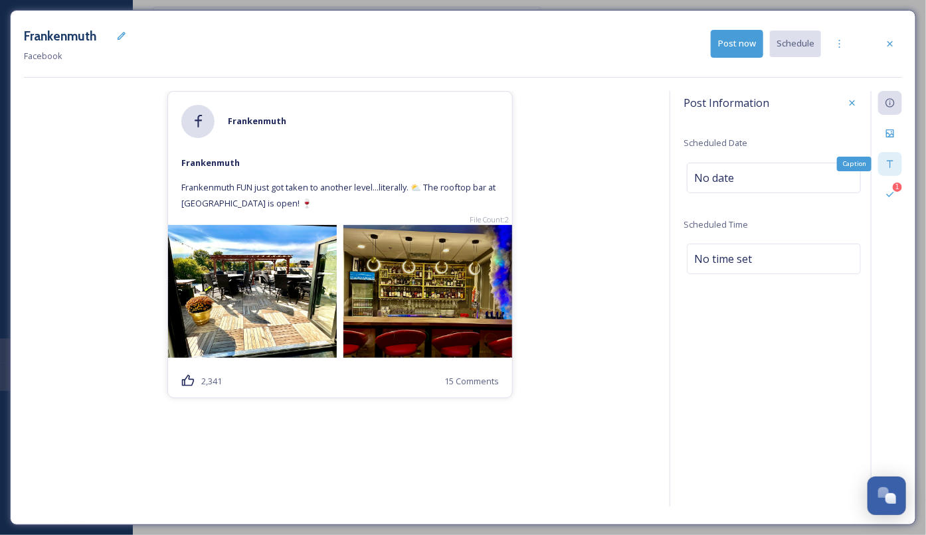
click at [895, 162] on icon at bounding box center [890, 164] width 11 height 11
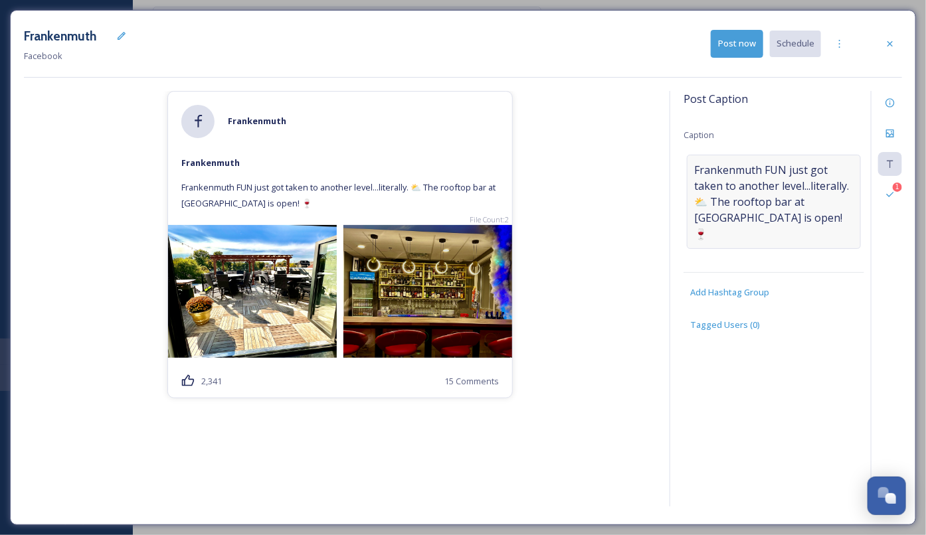
click at [788, 208] on span "Frankenmuth FUN just got taken to another level...literally. ⛅️ The rooftop bar…" at bounding box center [773, 202] width 159 height 80
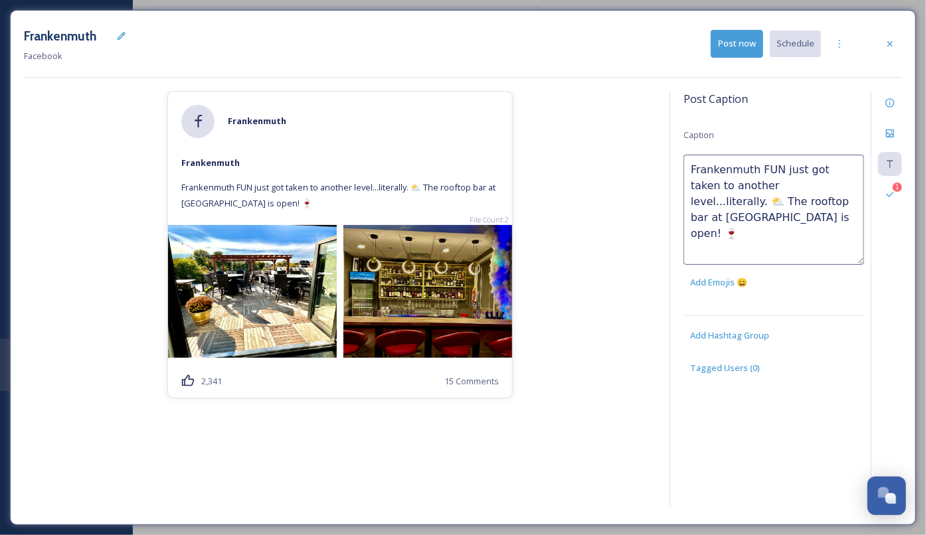
click at [825, 201] on textarea "Frankenmuth FUN just got taken to another level...literally. ⛅️ The rooftop bar…" at bounding box center [774, 210] width 181 height 110
click at [760, 231] on textarea "Frankenmuth FUN just got taken to another level...literally. ⛅️ The rooftop bar…" at bounding box center [774, 210] width 181 height 110
click at [800, 217] on textarea "Frankenmuth FUN just got taken to another level...literally. ⛅️ The rooftop bar…" at bounding box center [774, 210] width 181 height 110
paste textarea "[URL][DOMAIN_NAME]"
type textarea "Frankenmuth FUN just got taken to another level...literally. ⛅️ The rooftop bar…"
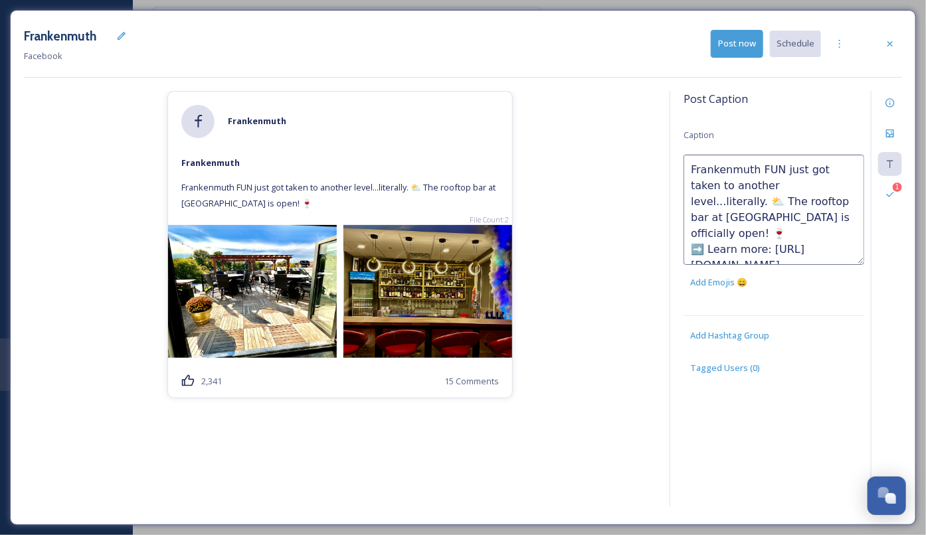
scroll to position [7, 0]
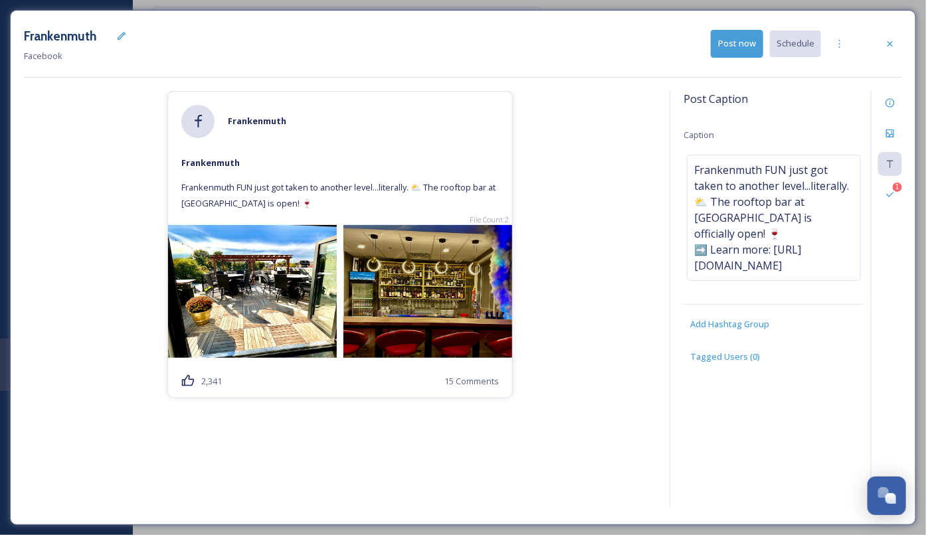
click at [593, 219] on div "Frankenmuth Frankenmuth Frankenmuth FUN just got taken to another level...liter…" at bounding box center [340, 301] width 632 height 421
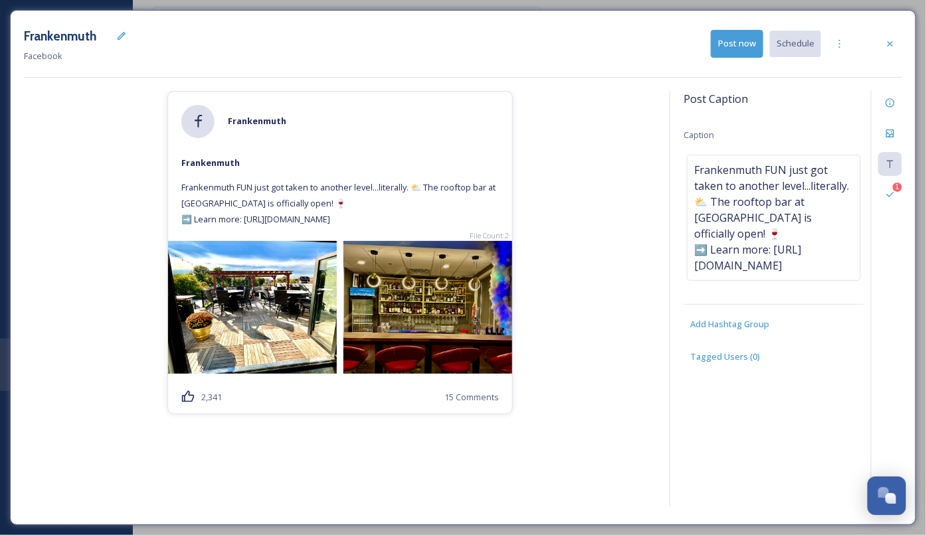
click at [744, 54] on button "Post now" at bounding box center [737, 43] width 52 height 27
click at [886, 49] on div at bounding box center [890, 44] width 24 height 24
